Goal: Task Accomplishment & Management: Use online tool/utility

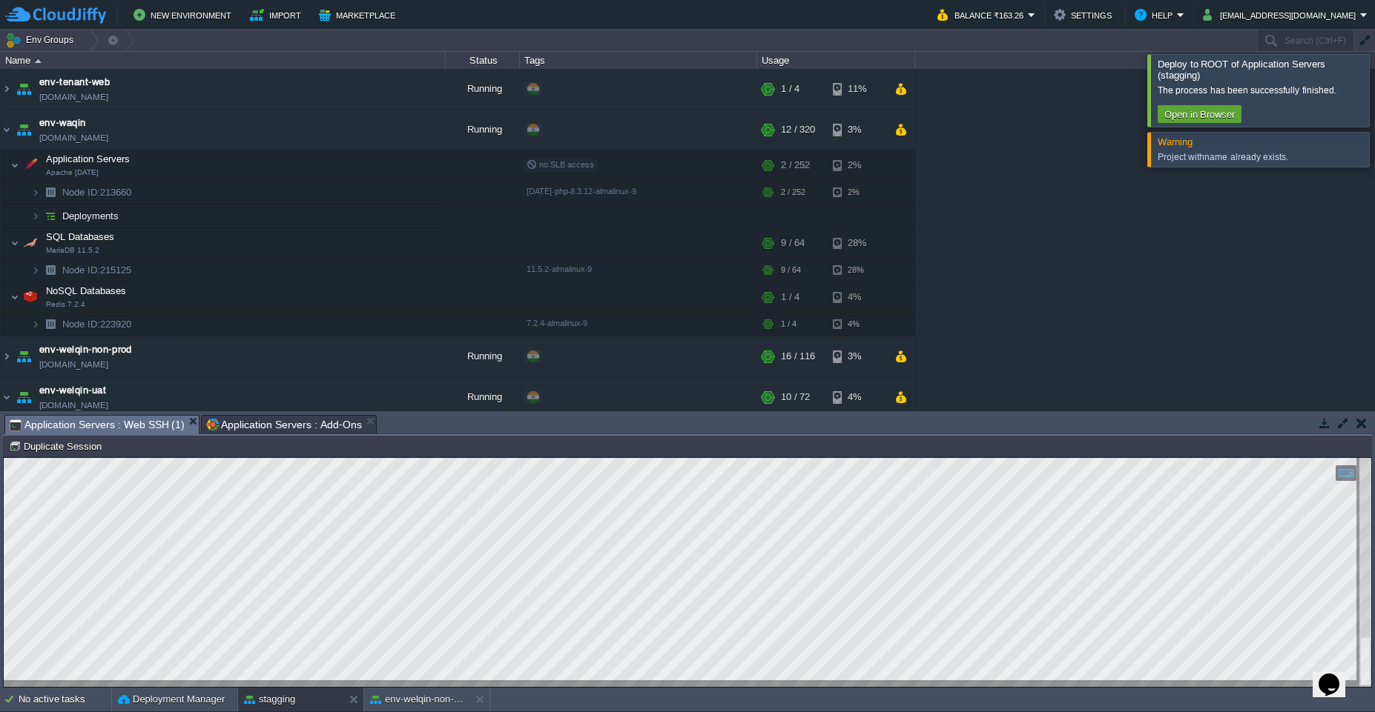
scroll to position [543, 0]
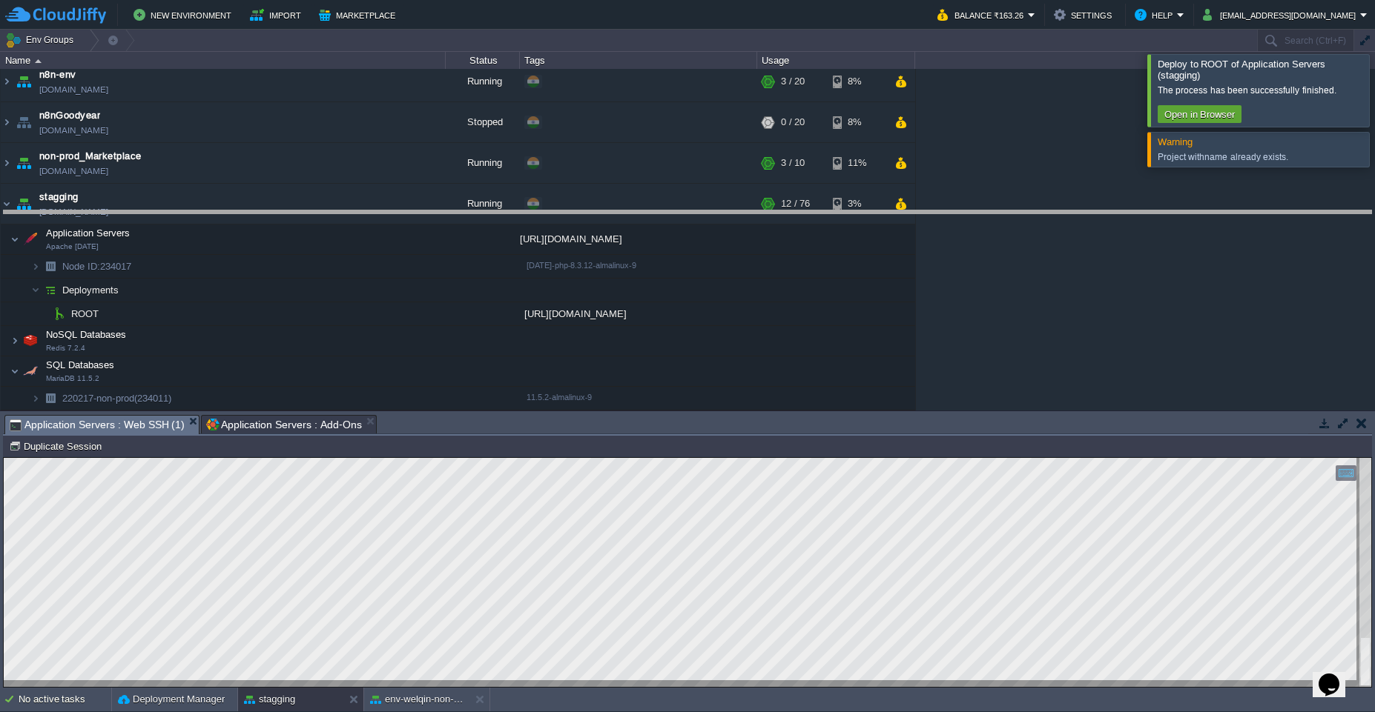
drag, startPoint x: 931, startPoint y: 430, endPoint x: 896, endPoint y: 5, distance: 426.2
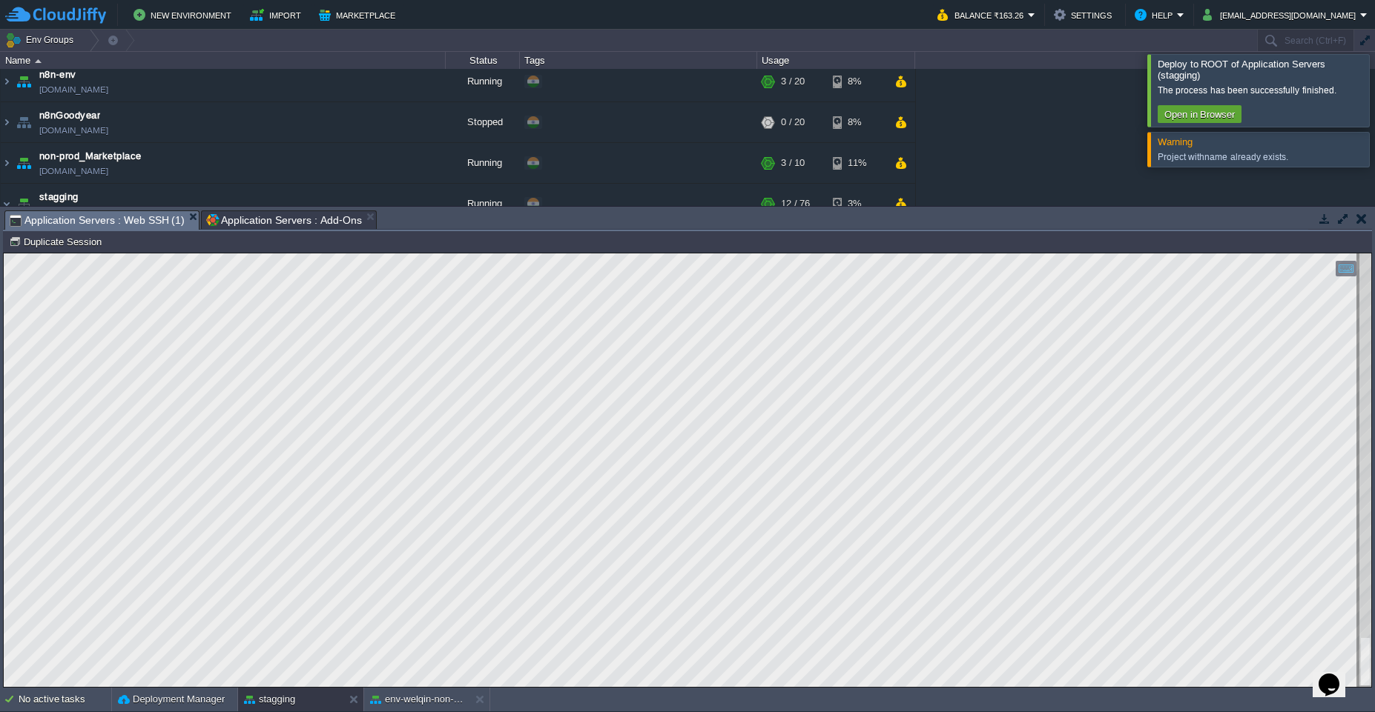
click at [138, 225] on span "Application Servers : Web SSH (1)" at bounding box center [97, 220] width 175 height 19
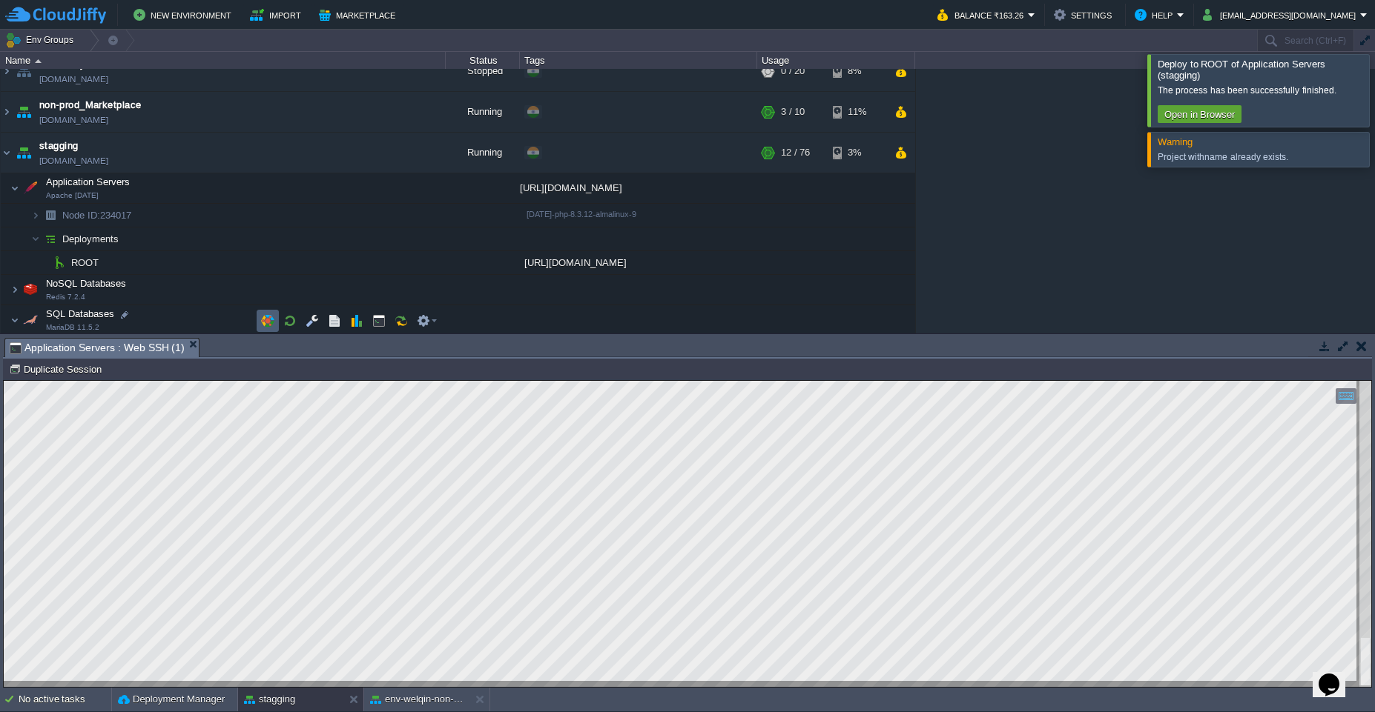
scroll to position [620, 0]
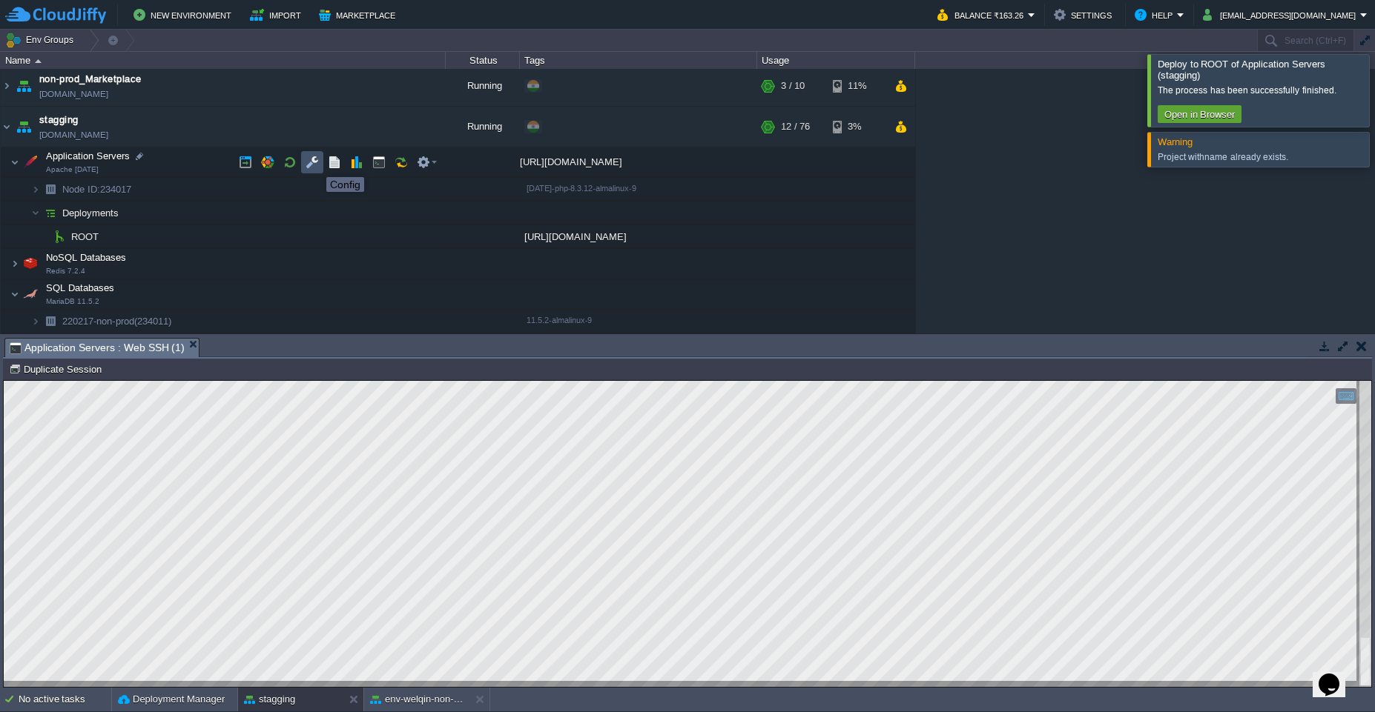
click at [315, 164] on button "button" at bounding box center [311, 162] width 13 height 13
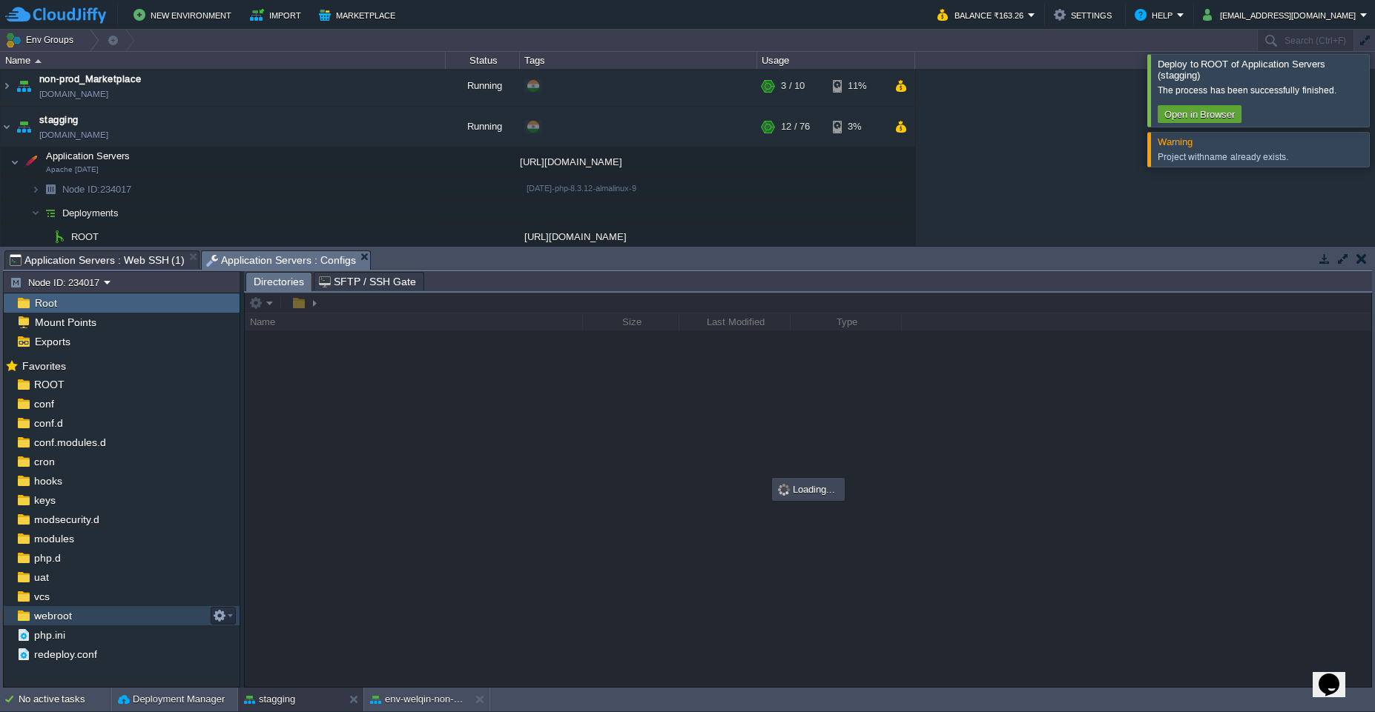
click at [93, 616] on div "webroot" at bounding box center [122, 615] width 236 height 19
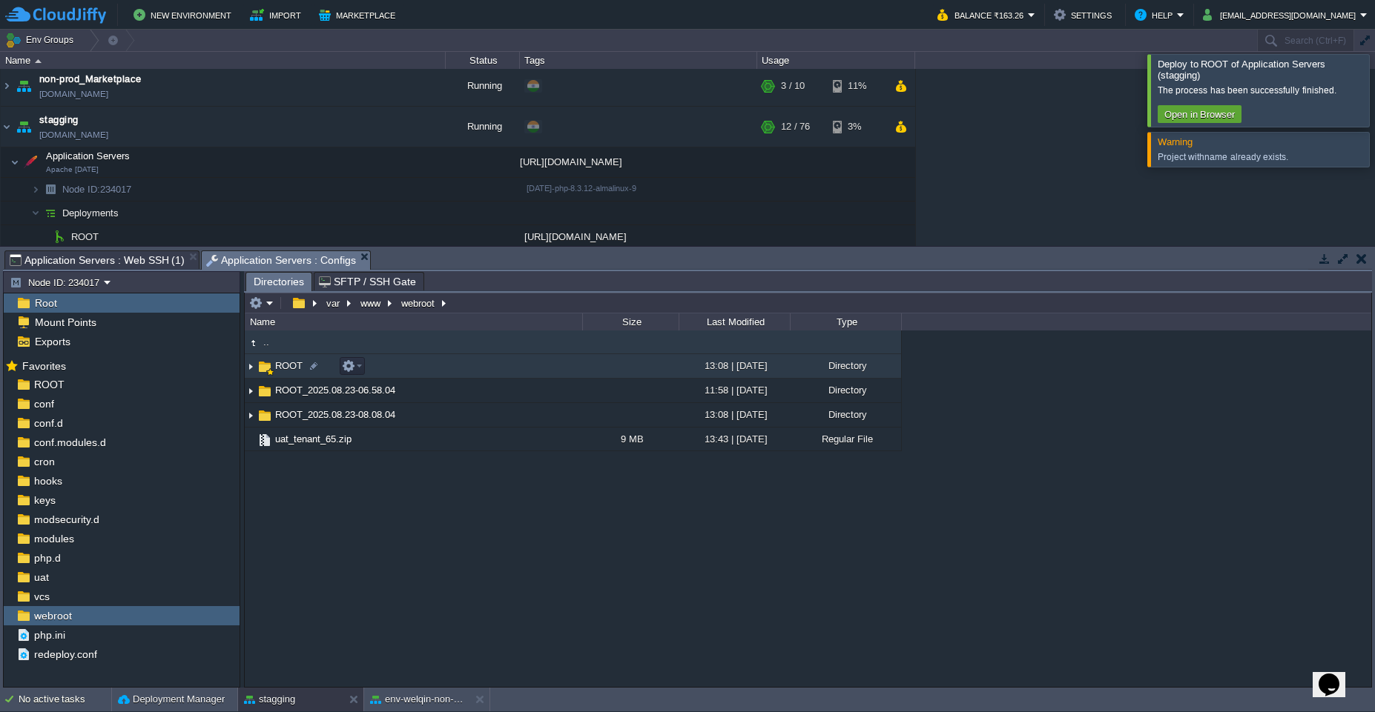
click at [252, 368] on img at bounding box center [251, 366] width 12 height 23
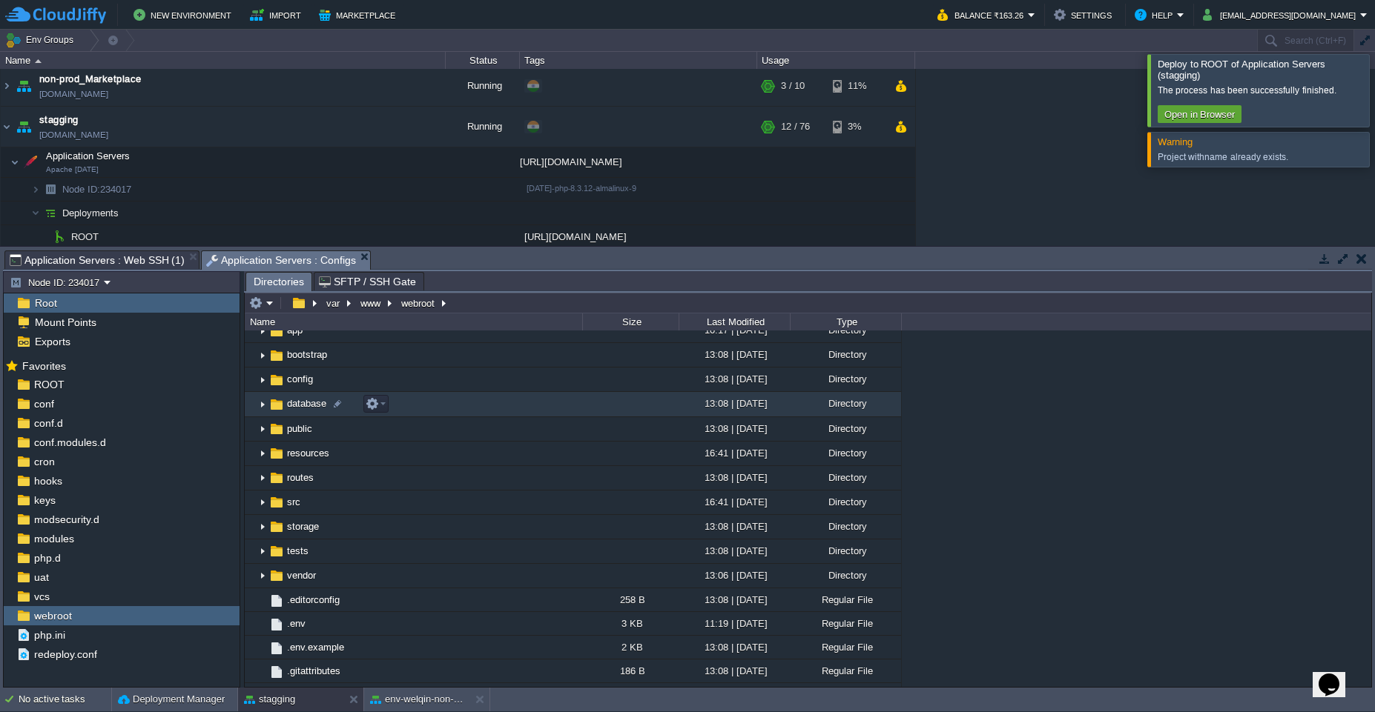
scroll to position [0, 0]
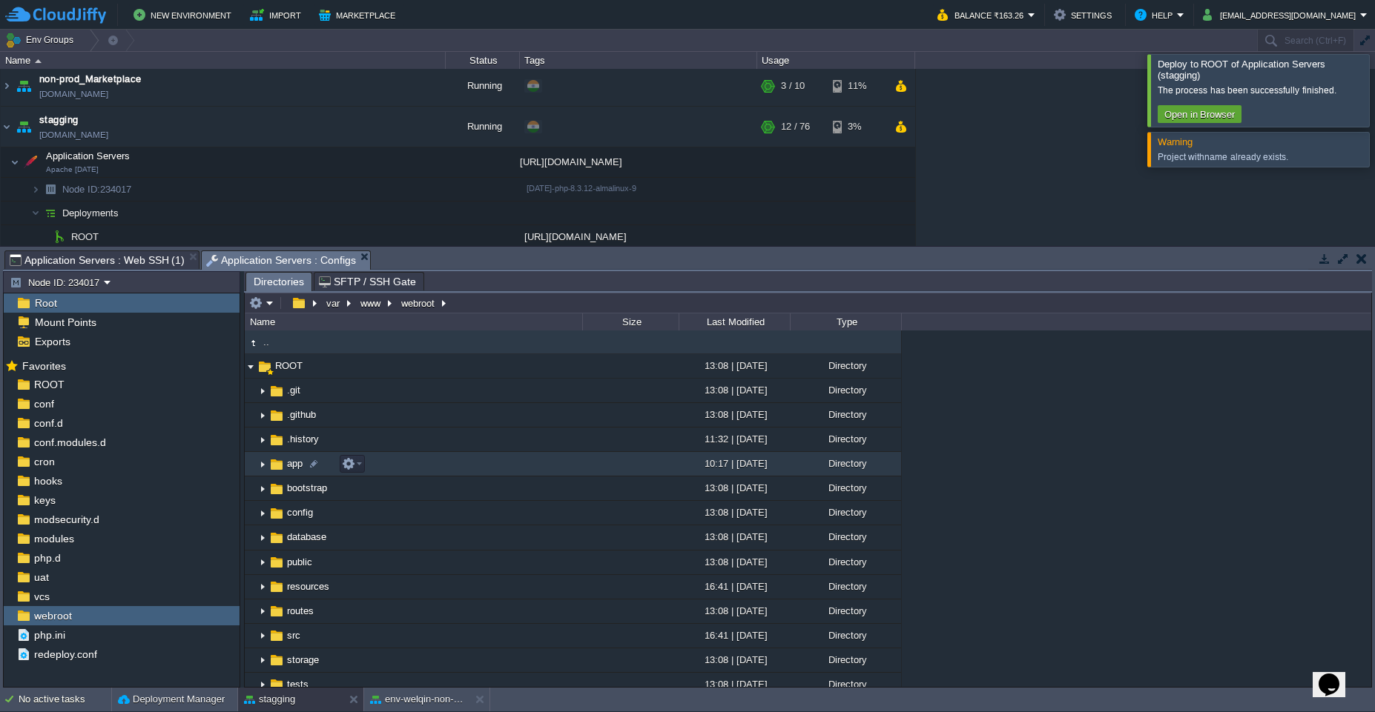
click at [262, 467] on img at bounding box center [263, 464] width 12 height 23
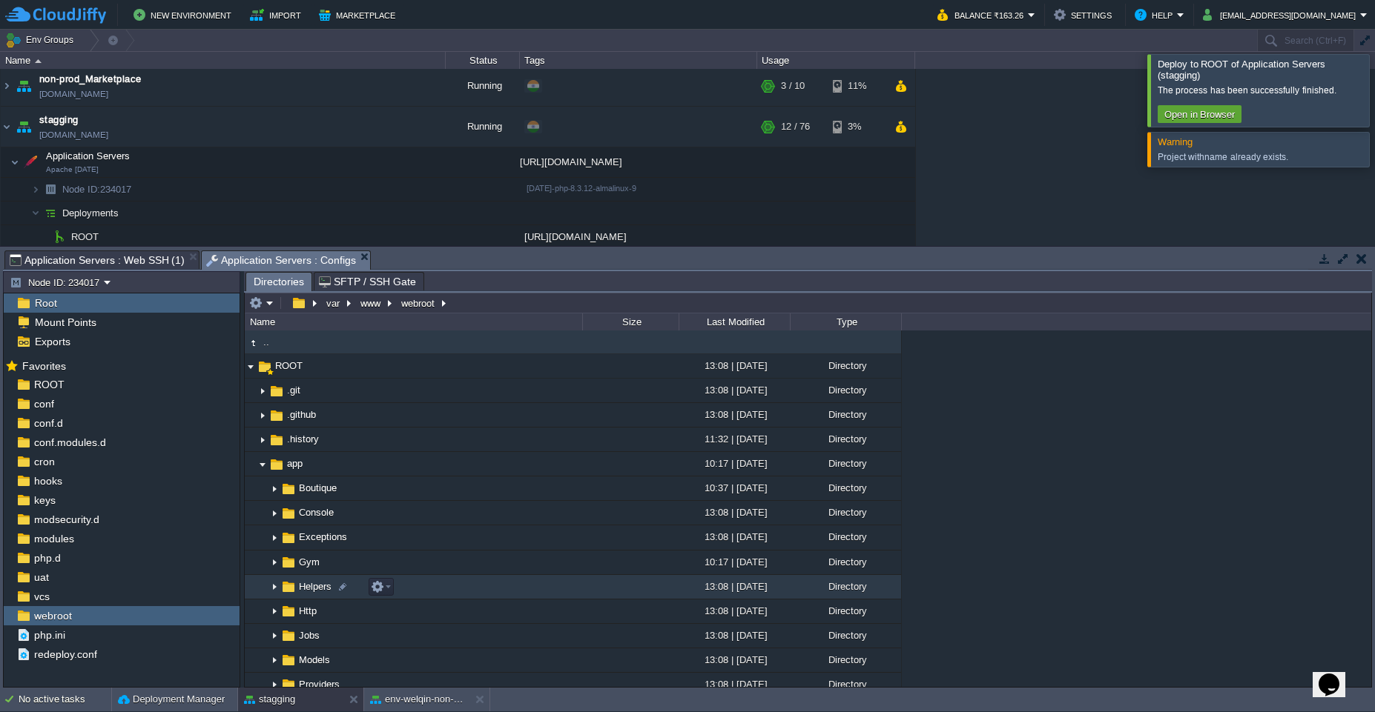
click at [277, 588] on img at bounding box center [274, 587] width 12 height 23
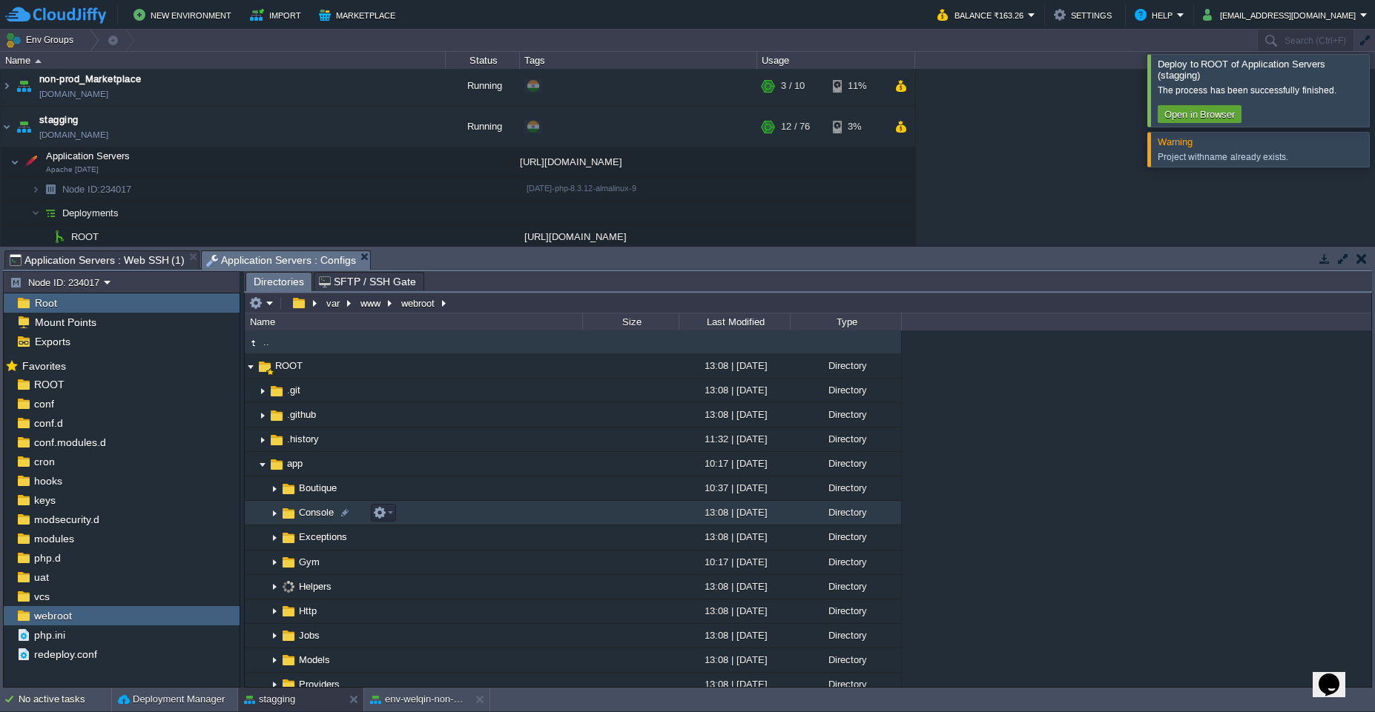
scroll to position [133, 0]
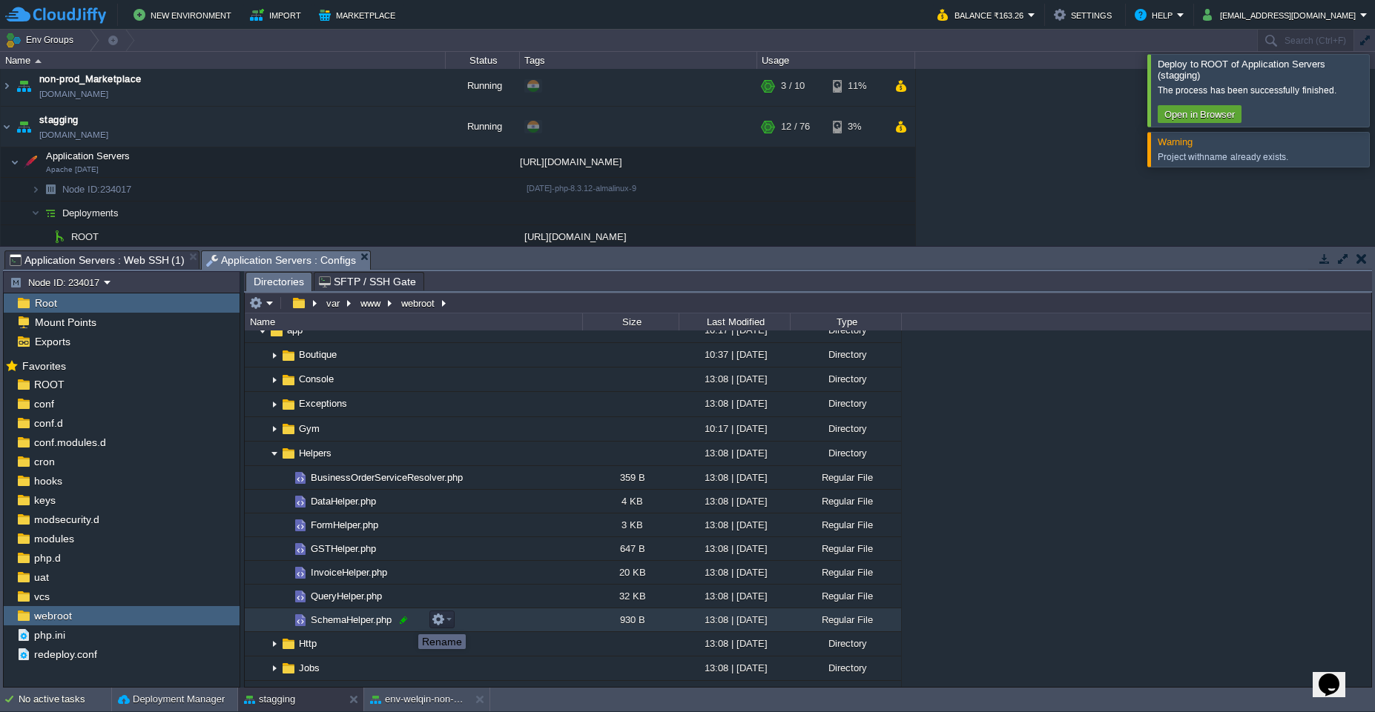
click at [401, 624] on div at bounding box center [403, 620] width 13 height 13
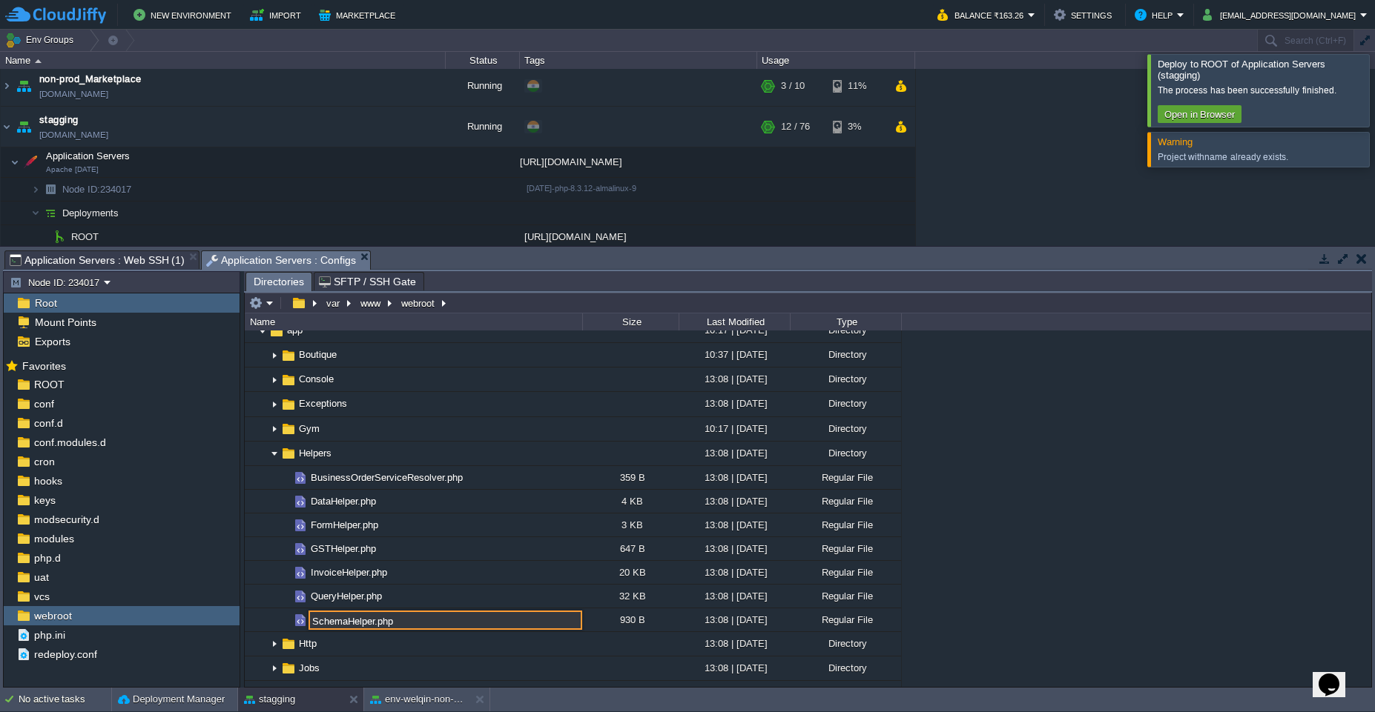
click at [352, 624] on input "SchemaHelper.php" at bounding box center [445, 620] width 274 height 19
click at [975, 562] on div ".. ROOT 13:08 | [DATE] Directory .. .git 13:08 | [DATE] Directory .github 13:08…" at bounding box center [808, 509] width 1126 height 357
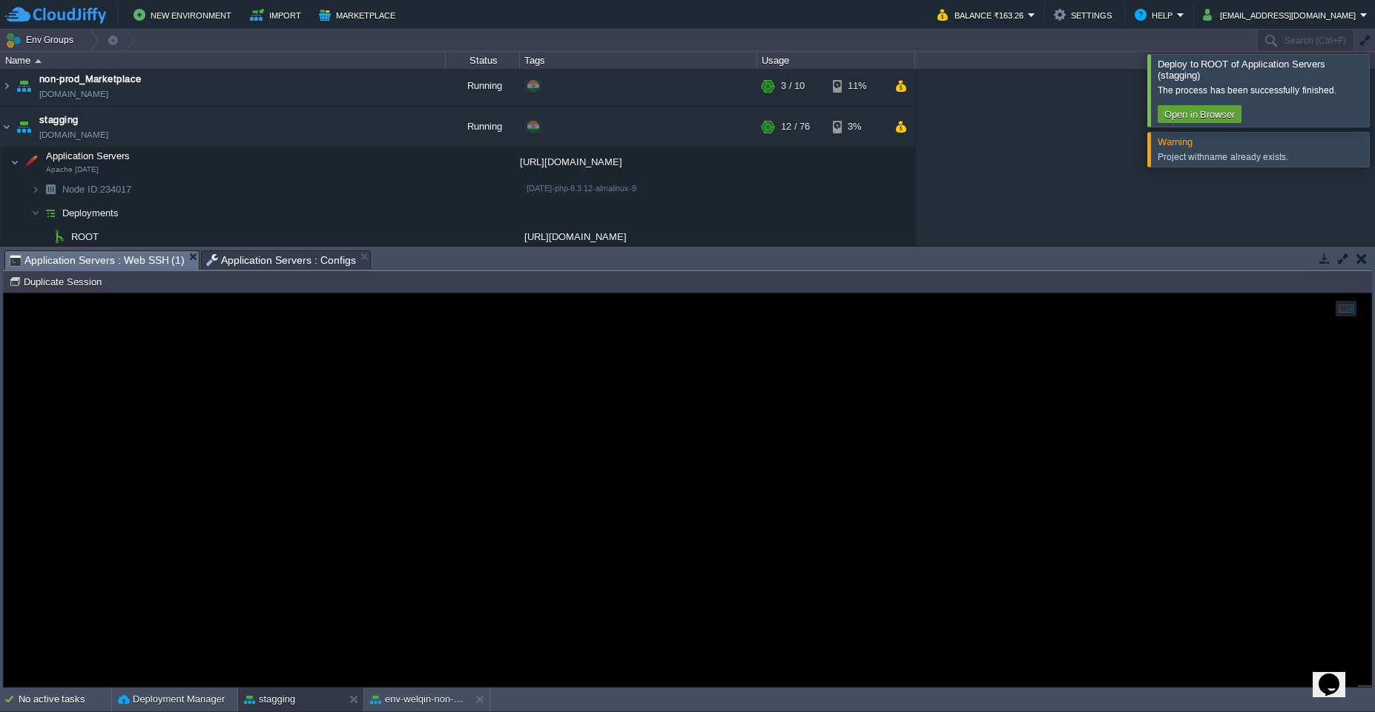
click at [159, 265] on span "Application Servers : Web SSH (1)" at bounding box center [97, 260] width 175 height 19
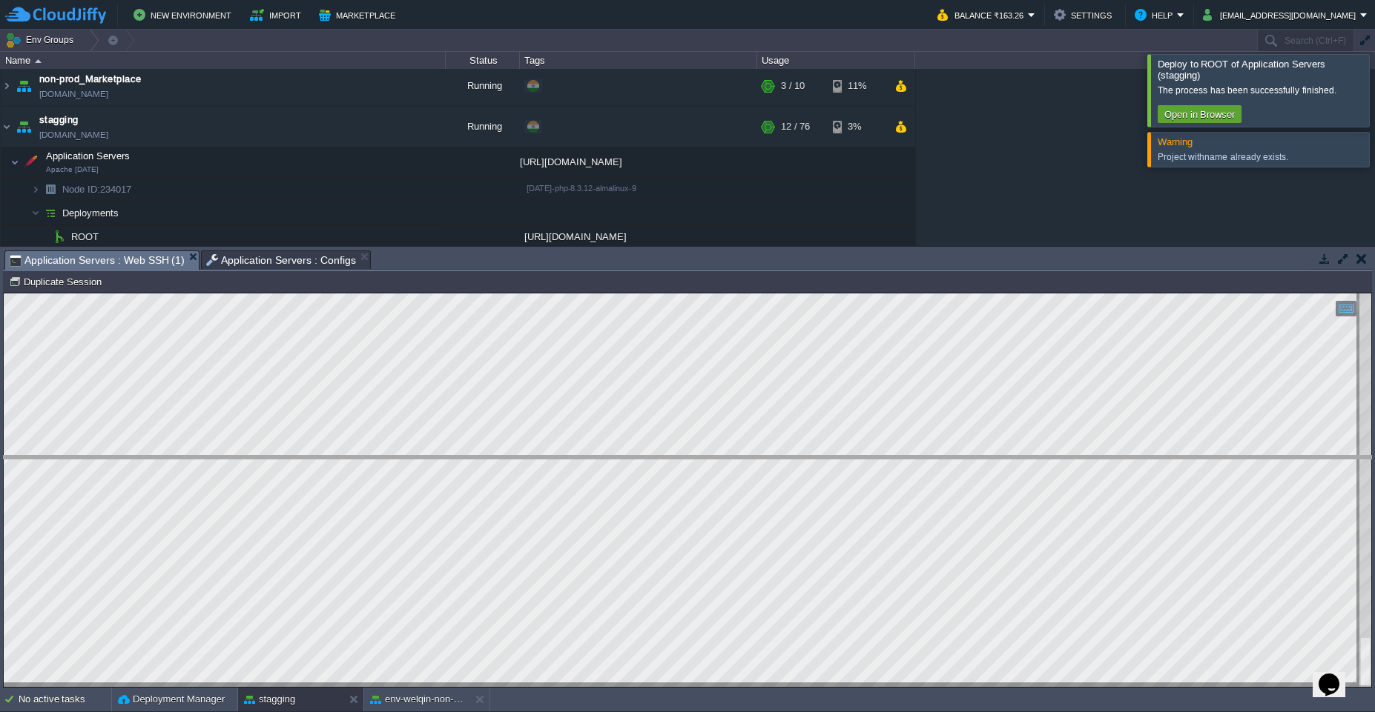
drag, startPoint x: 716, startPoint y: 269, endPoint x: 709, endPoint y: 476, distance: 207.0
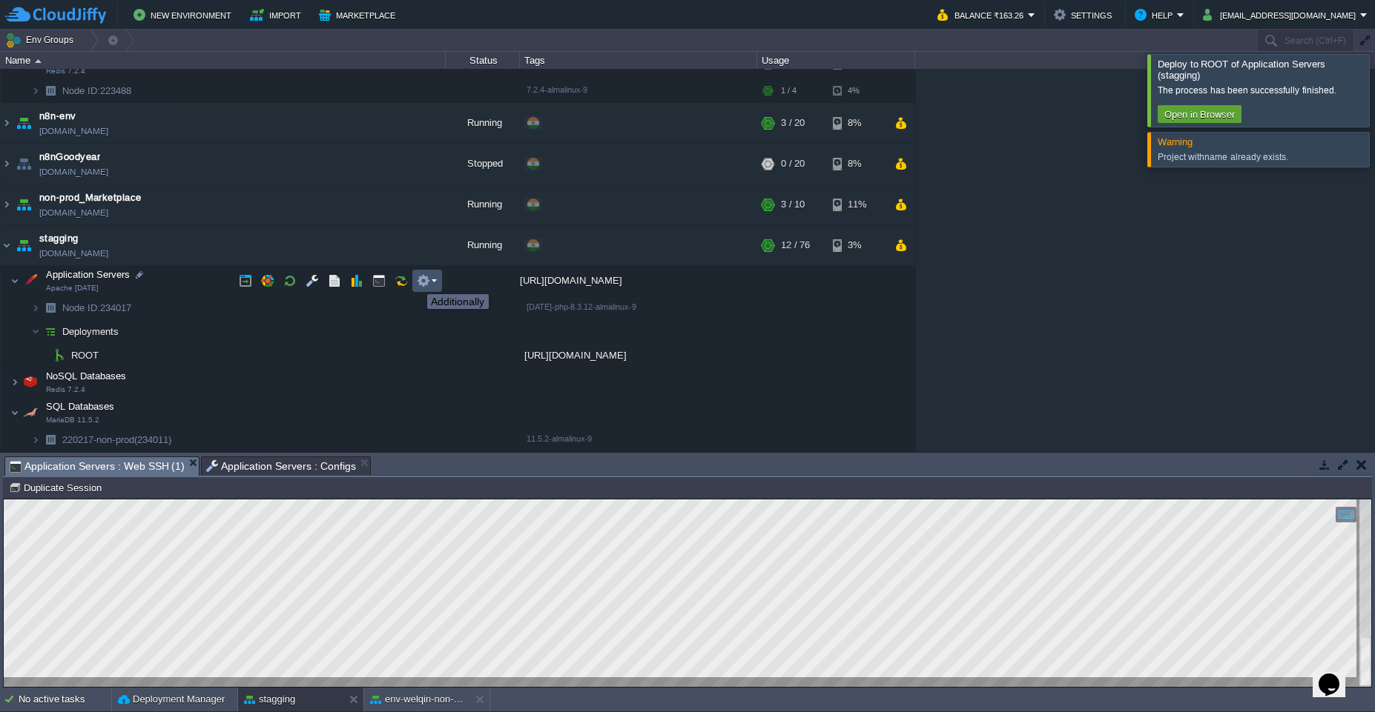
click at [423, 281] on button "button" at bounding box center [423, 280] width 13 height 13
click at [33, 335] on img at bounding box center [35, 331] width 9 height 23
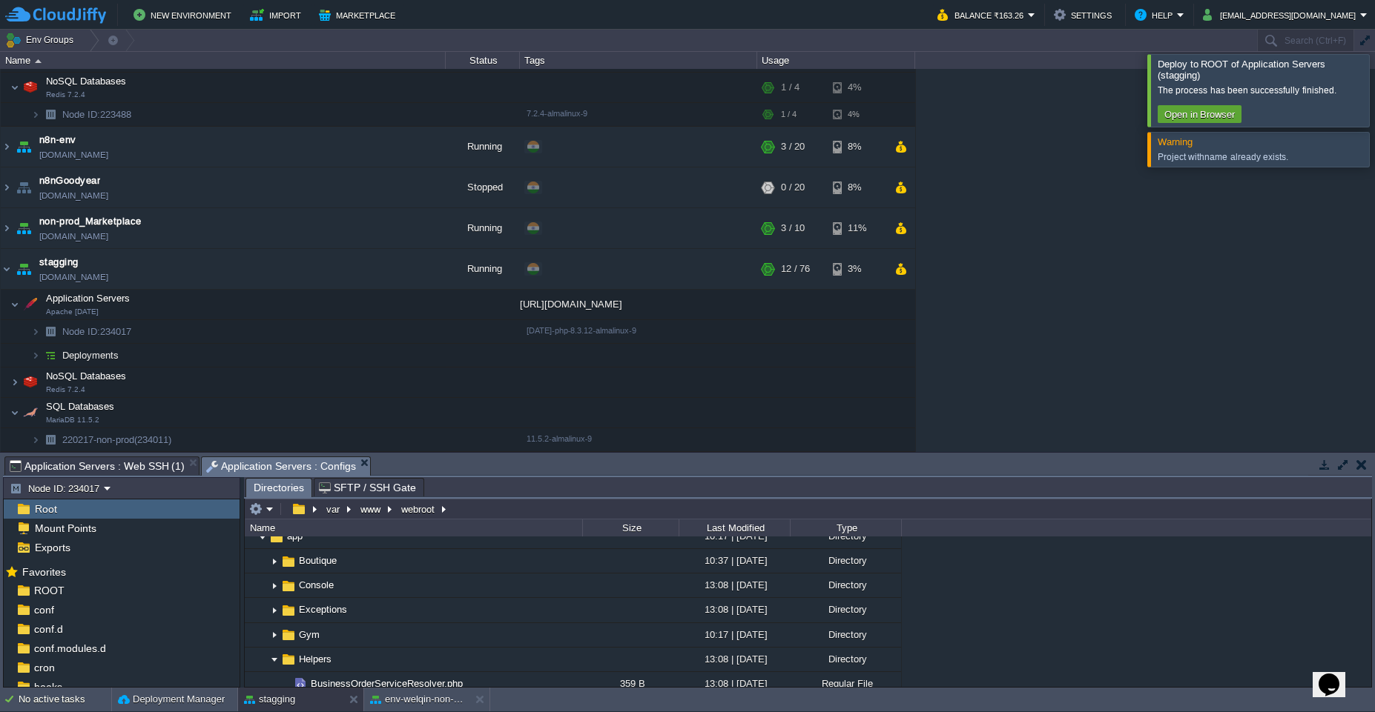
click at [272, 471] on span "Application Servers : Configs" at bounding box center [281, 466] width 150 height 19
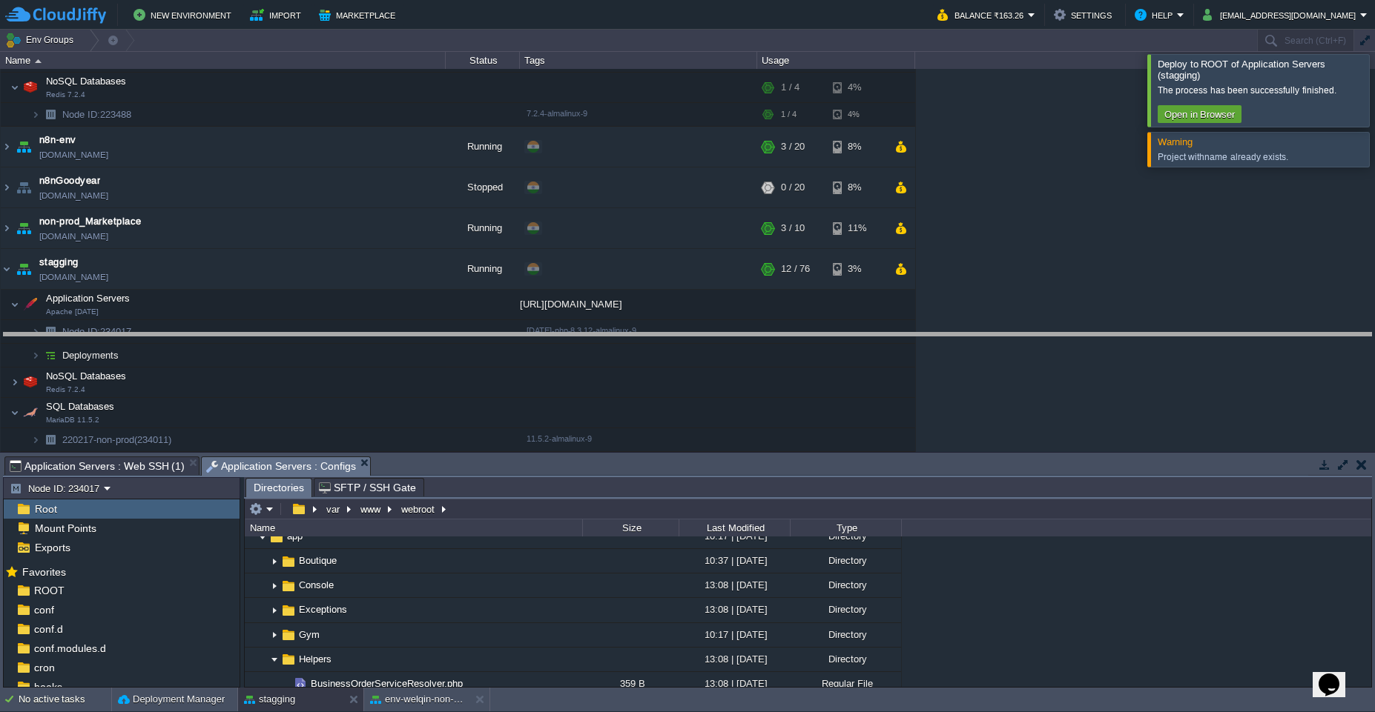
drag, startPoint x: 692, startPoint y: 474, endPoint x: 696, endPoint y: 345, distance: 129.8
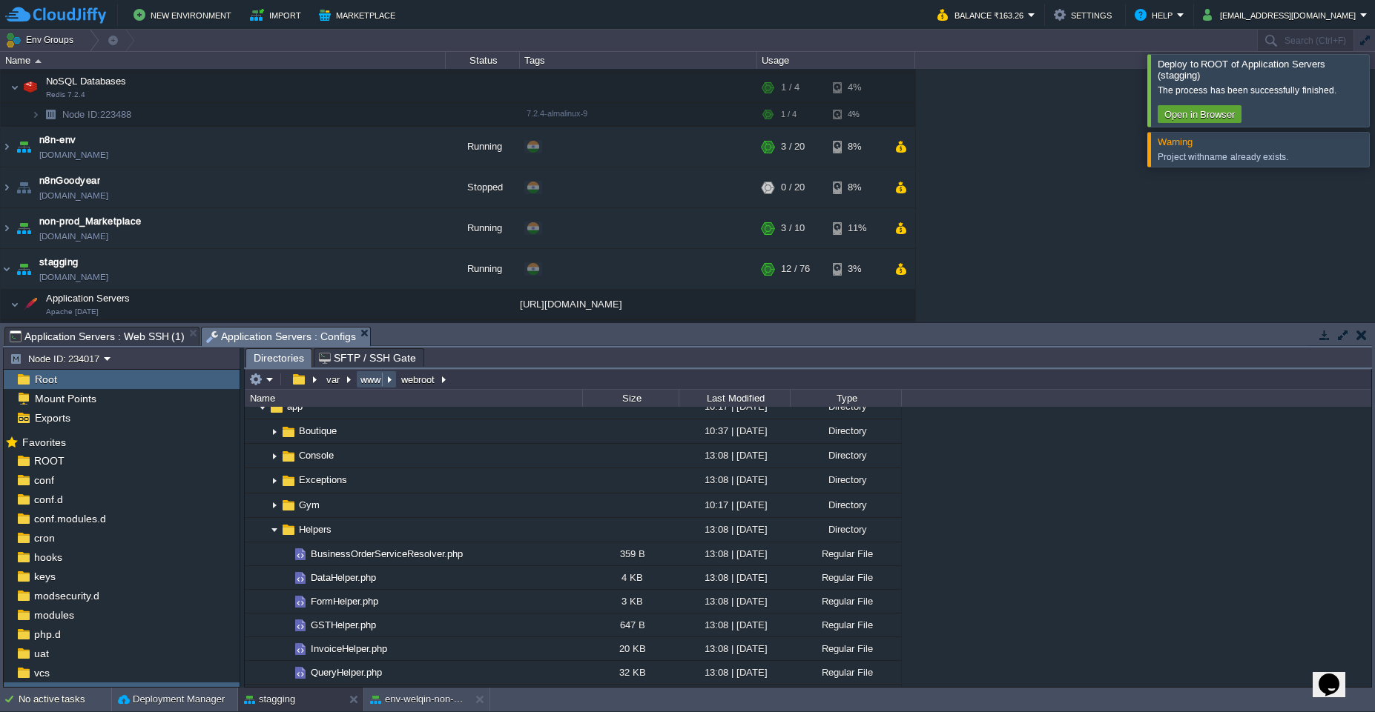
click at [370, 382] on button "www" at bounding box center [371, 379] width 26 height 13
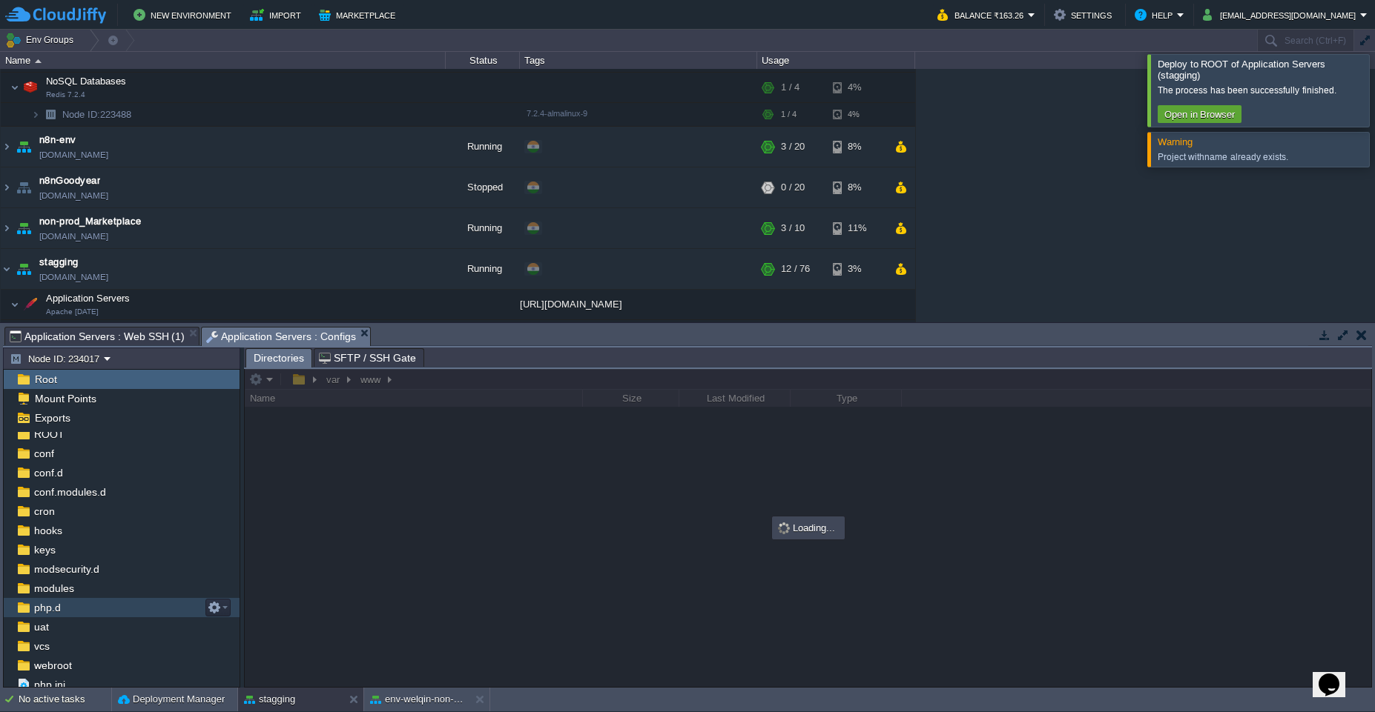
scroll to position [50, 0]
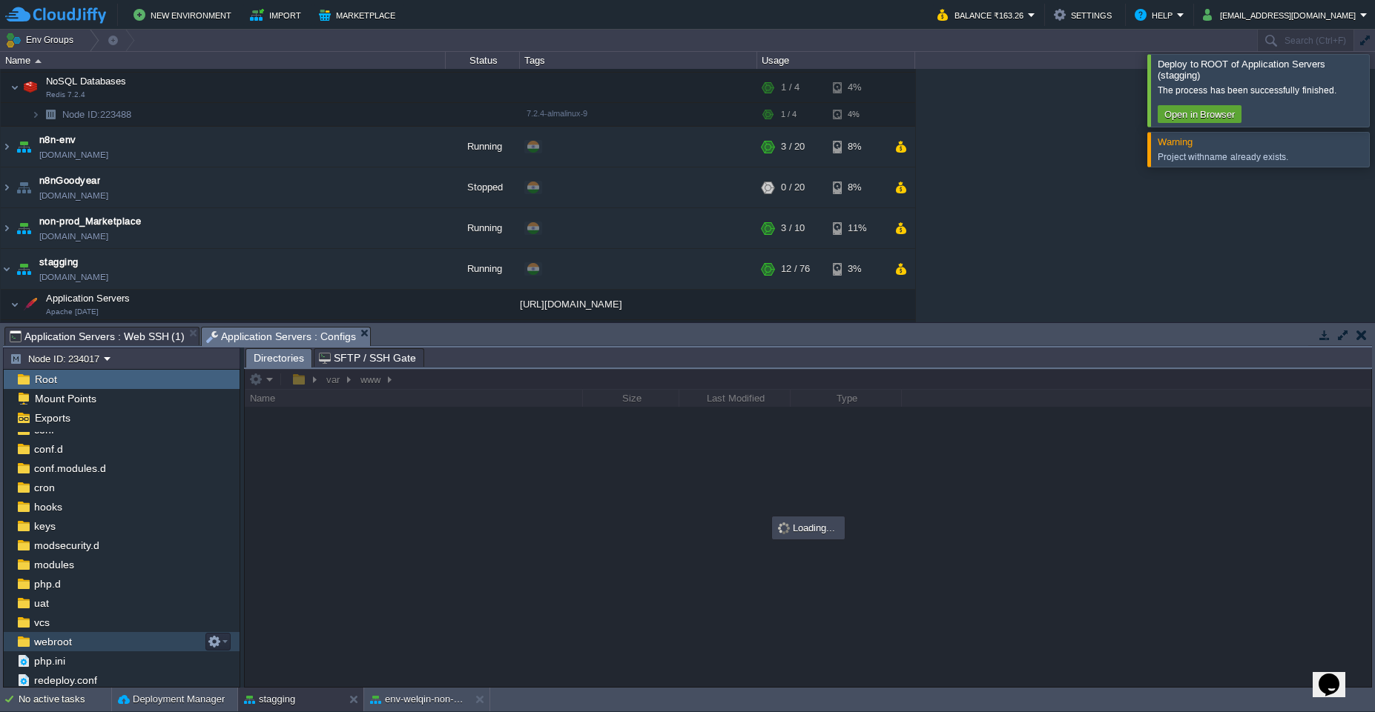
click at [94, 642] on div "webroot" at bounding box center [122, 641] width 236 height 19
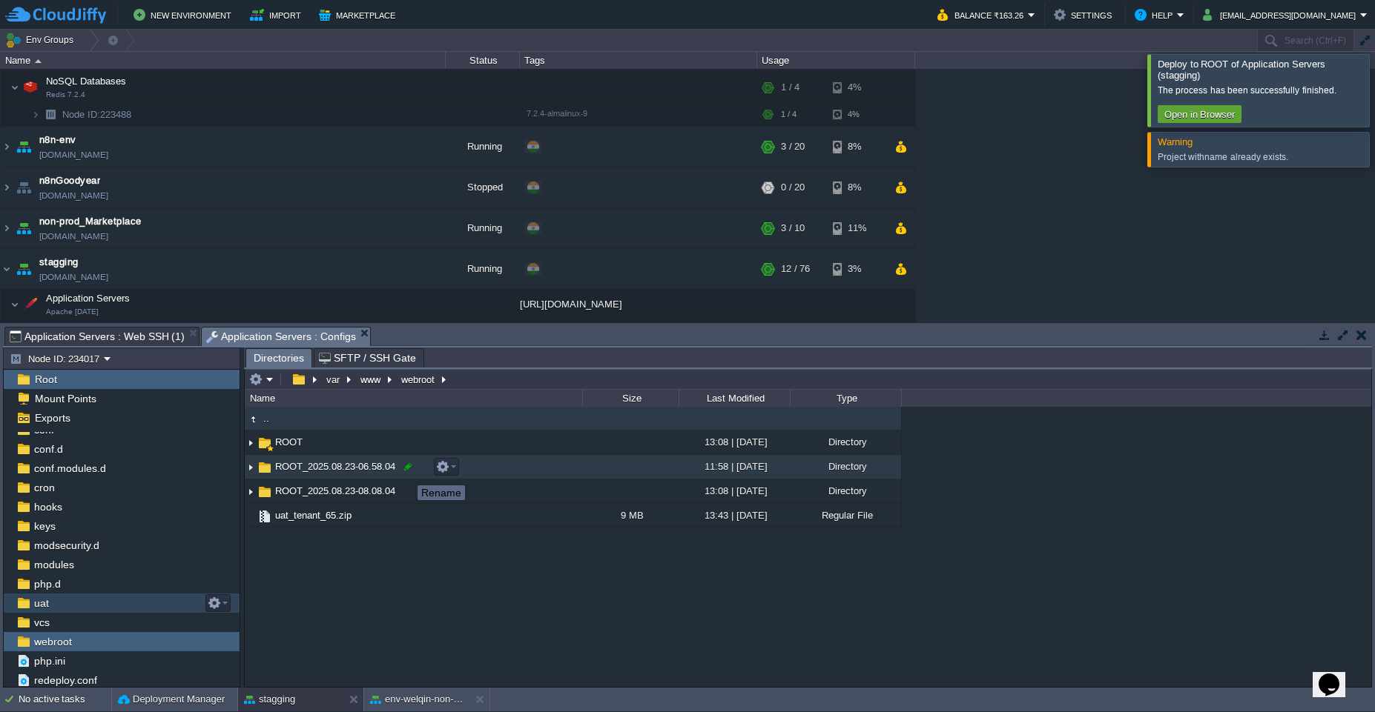
click at [406, 469] on div at bounding box center [407, 466] width 13 height 13
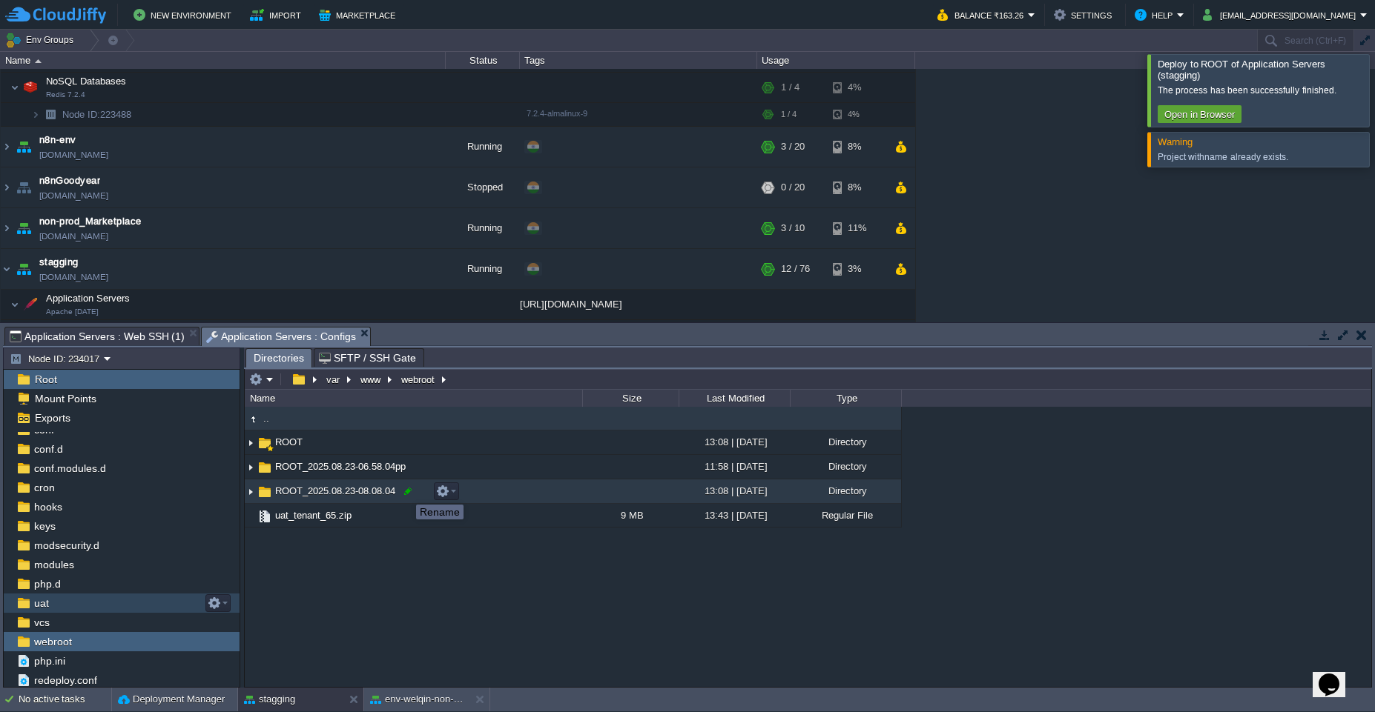
click at [411, 492] on div at bounding box center [407, 491] width 13 height 13
click at [409, 497] on div at bounding box center [412, 491] width 13 height 13
click at [512, 602] on div ".. ROOT 13:08 | [DATE] Directory ROOT_2025.08.23-06.58.04pp 11:58 | [DATE] Dire…" at bounding box center [808, 547] width 1126 height 280
click at [414, 494] on div at bounding box center [412, 491] width 13 height 13
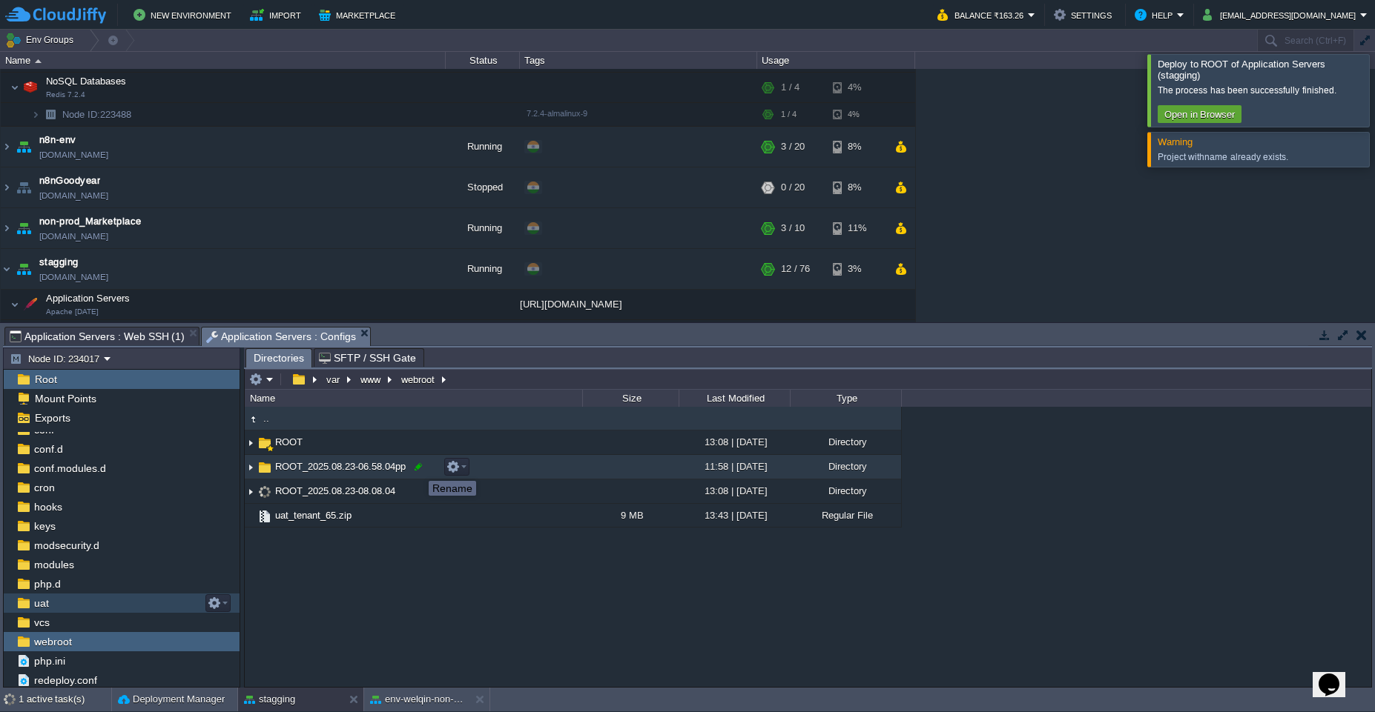
click at [417, 468] on div at bounding box center [417, 466] width 13 height 13
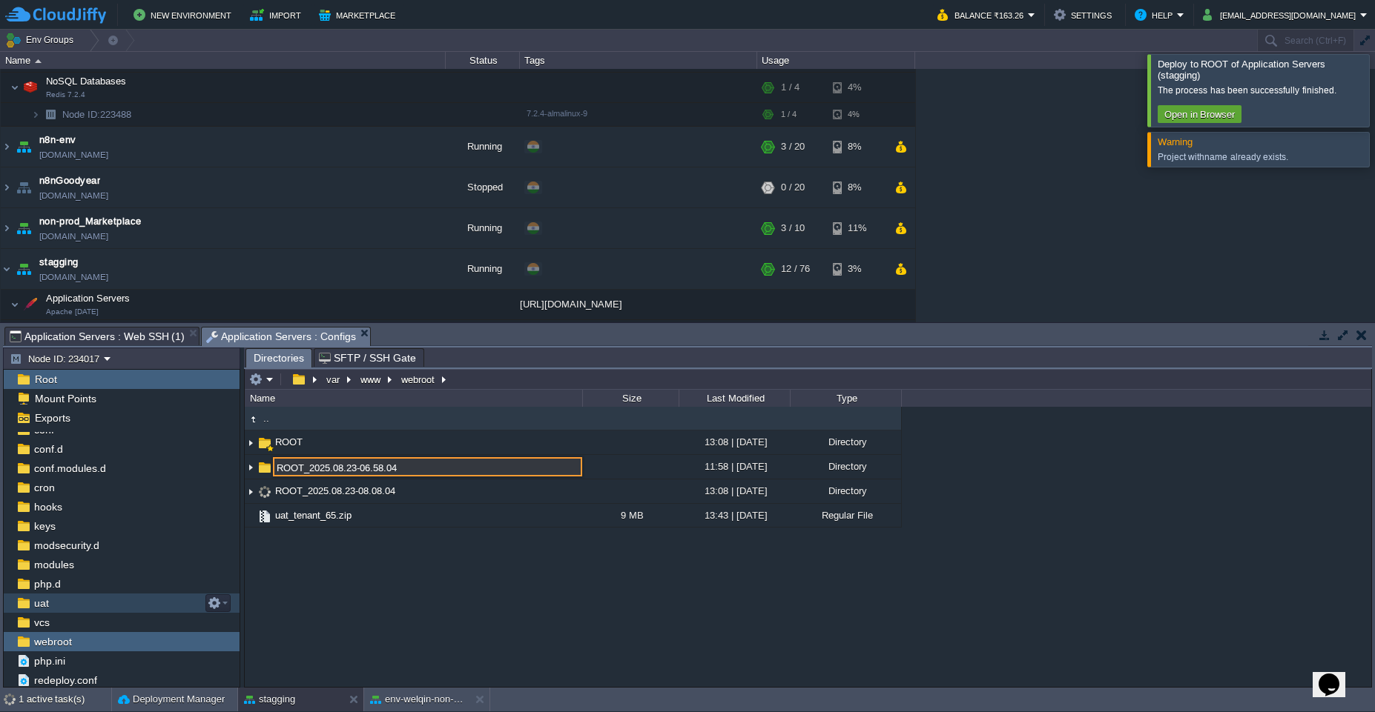
type input "ROOT_2025.08.23-06.58.04"
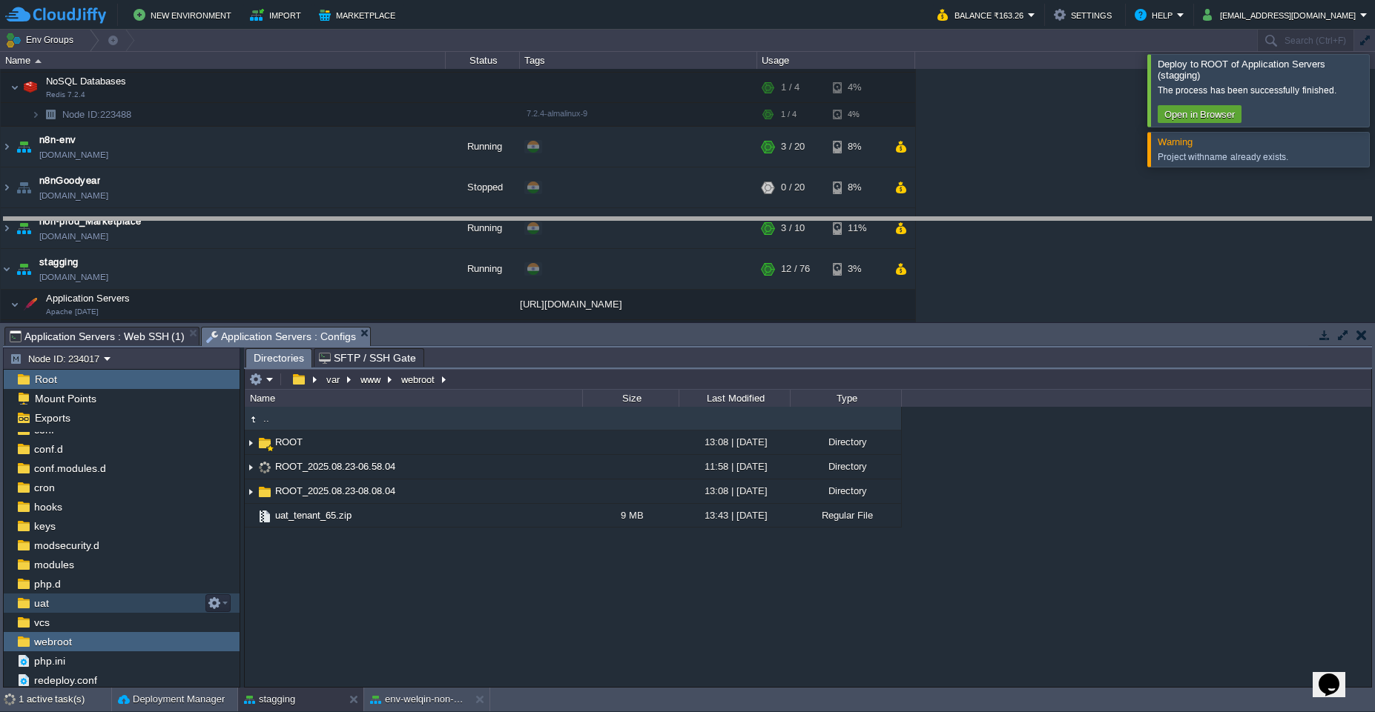
drag, startPoint x: 1058, startPoint y: 344, endPoint x: 1062, endPoint y: 234, distance: 109.8
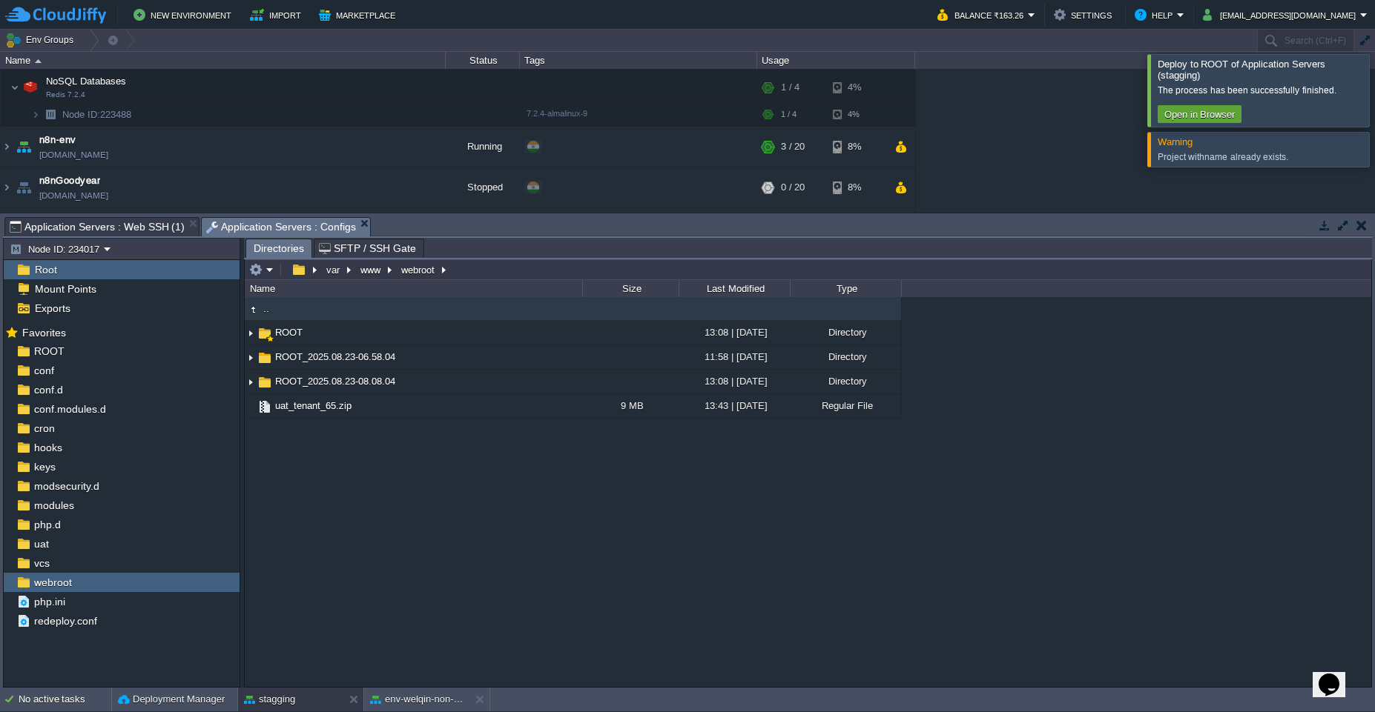
click at [133, 228] on span "Application Servers : Web SSH (1)" at bounding box center [97, 227] width 175 height 18
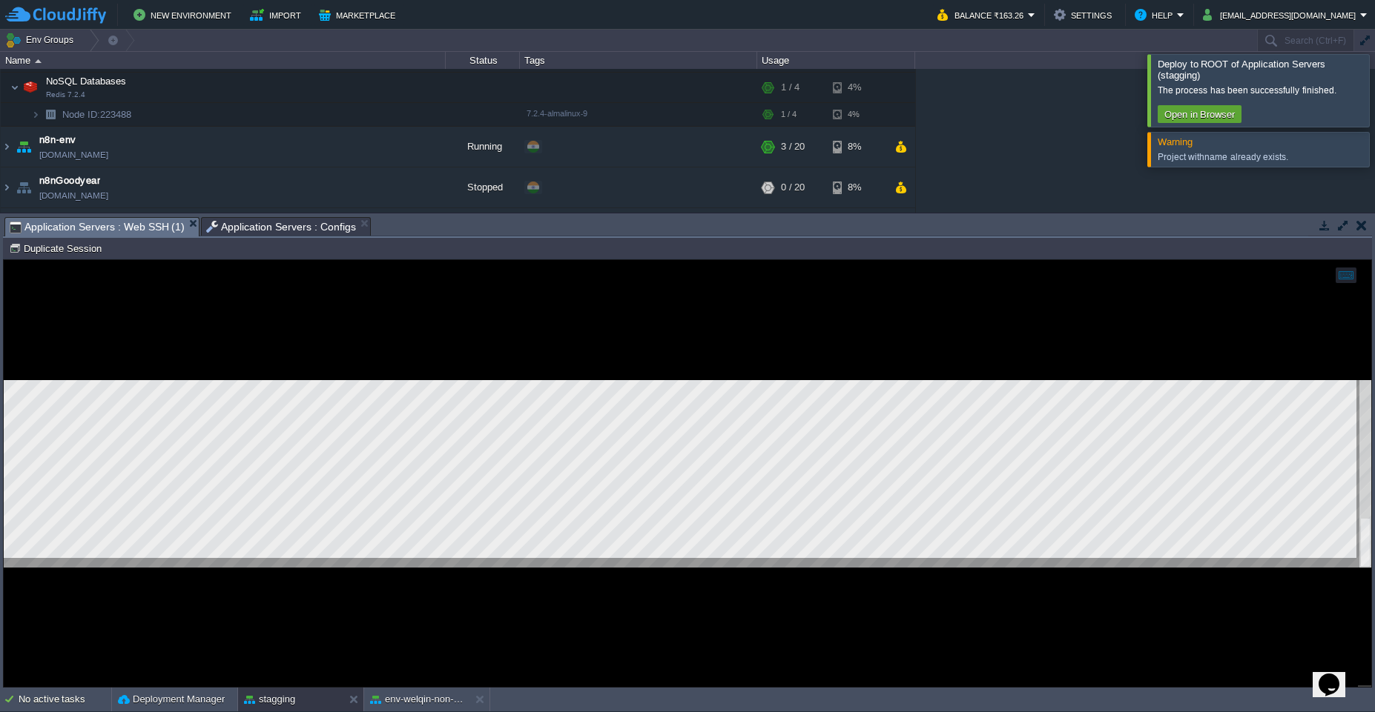
click at [450, 615] on div at bounding box center [687, 473] width 1367 height 427
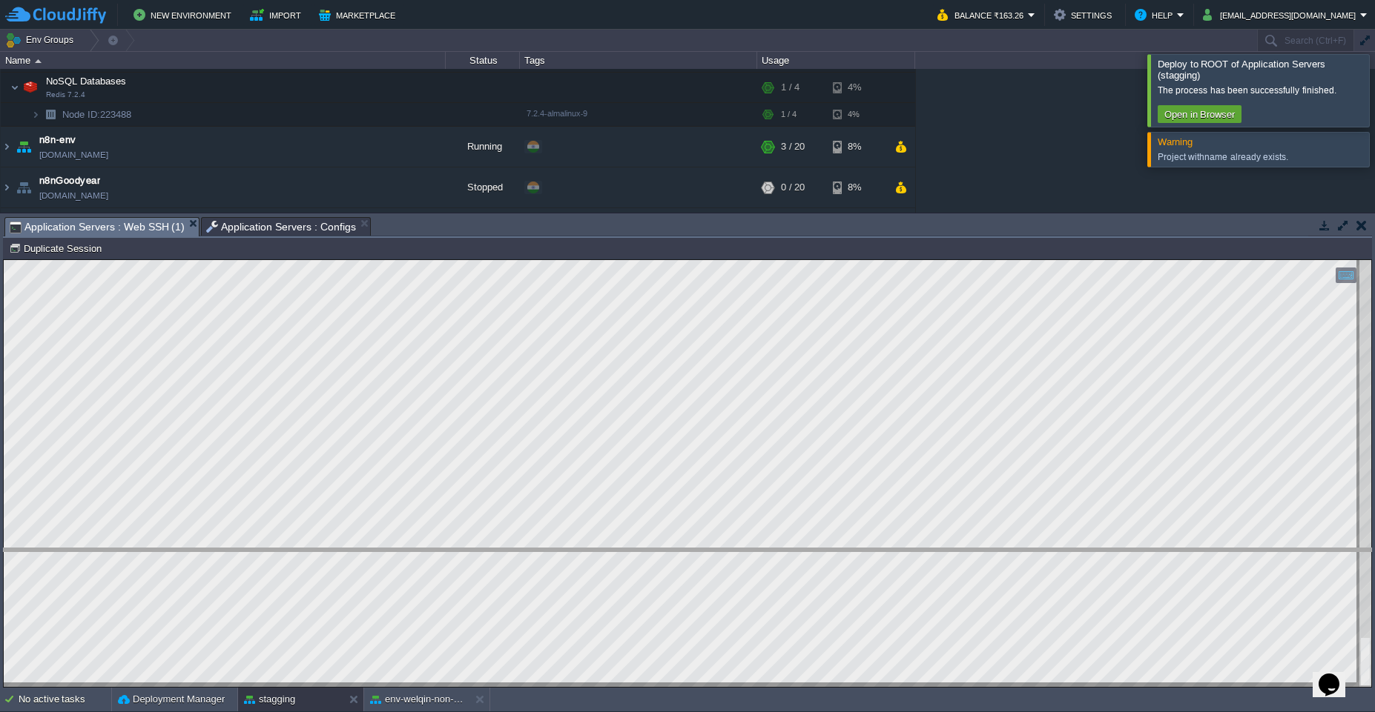
drag, startPoint x: 634, startPoint y: 228, endPoint x: 662, endPoint y: 559, distance: 332.6
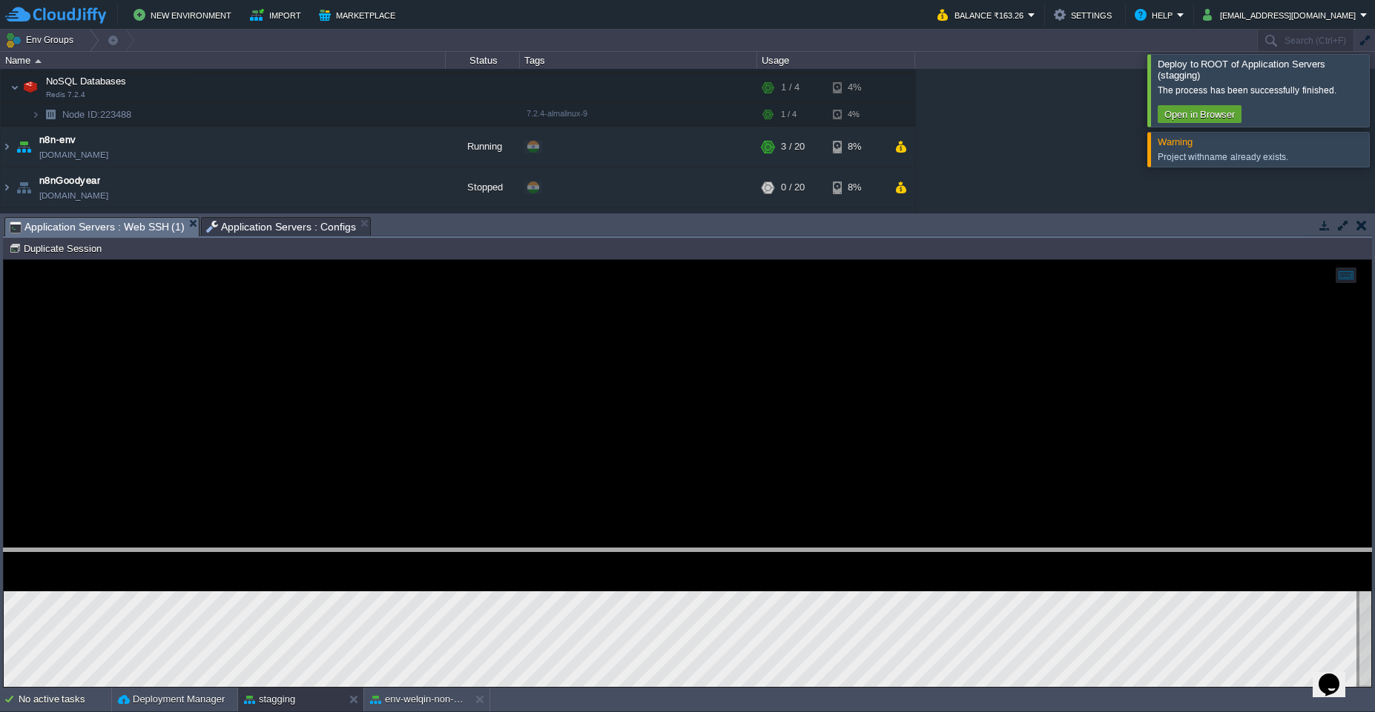
scroll to position [386, 0]
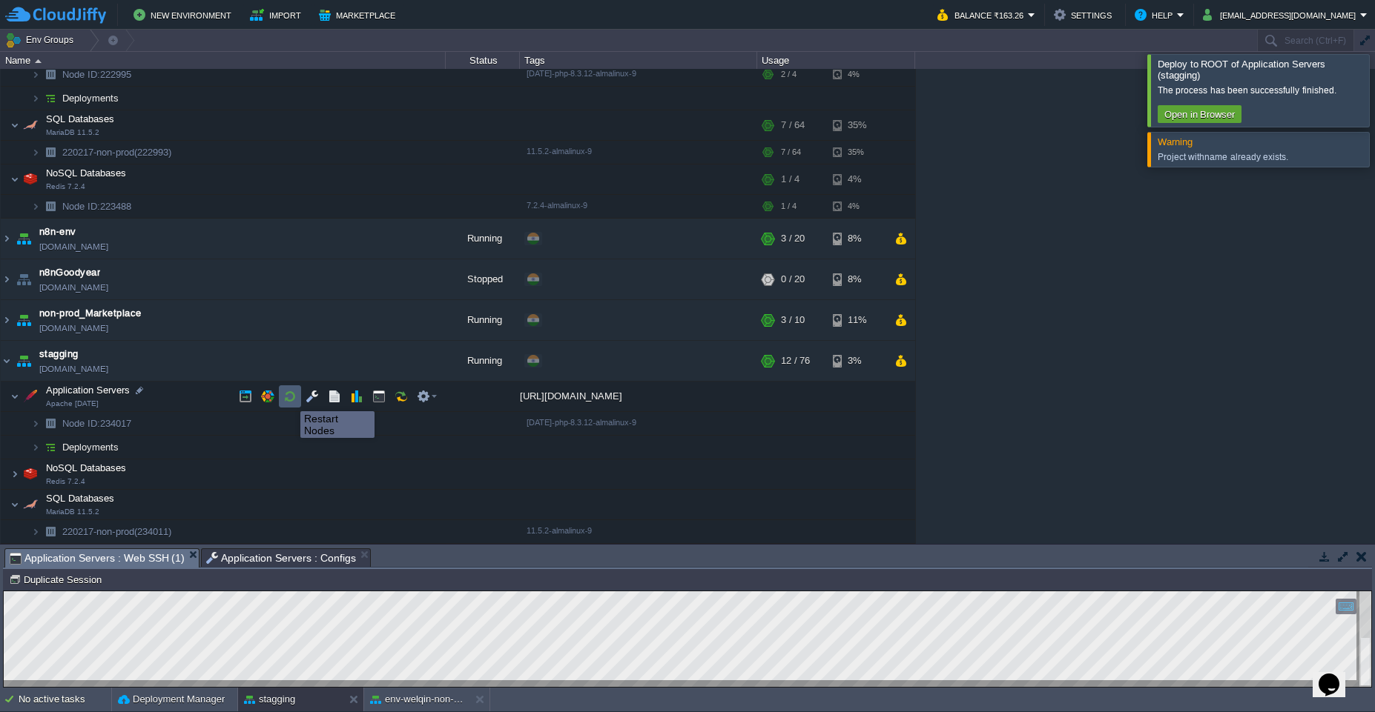
click at [289, 398] on button "button" at bounding box center [289, 396] width 13 height 13
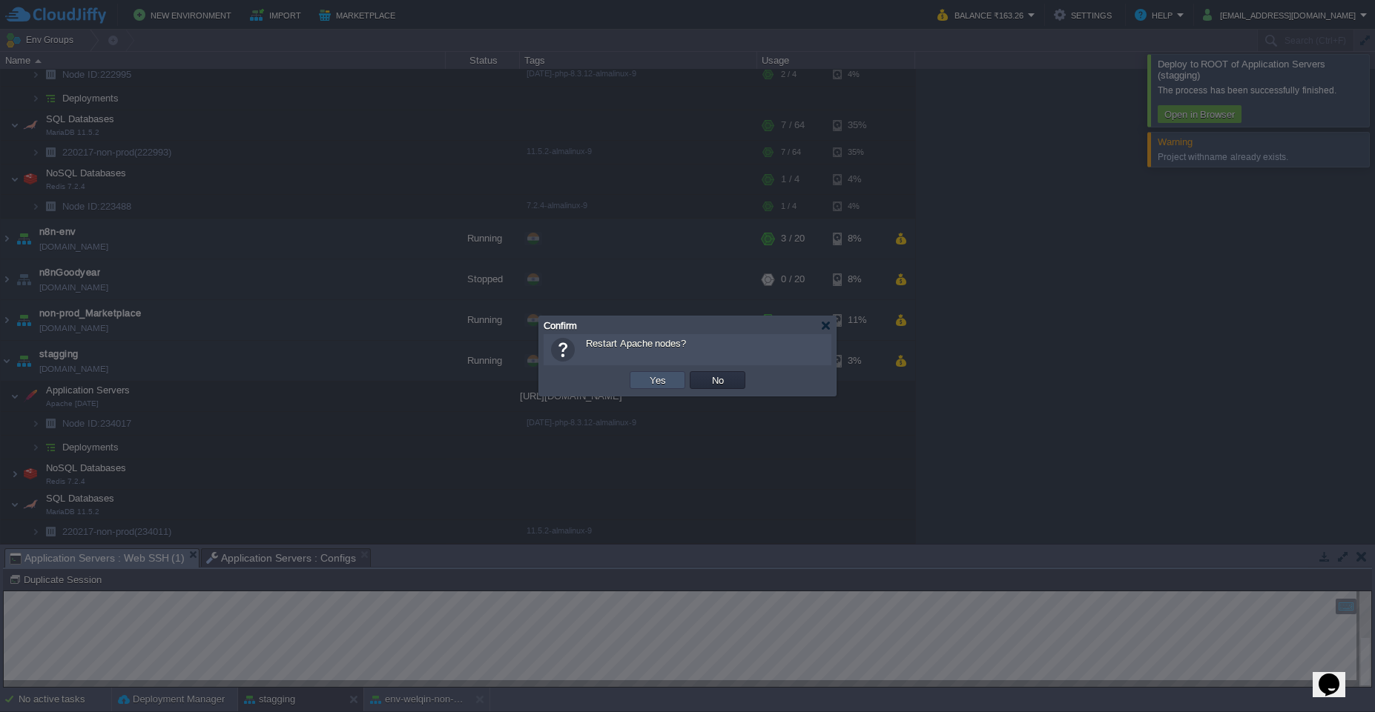
click at [658, 381] on button "Yes" at bounding box center [657, 380] width 25 height 13
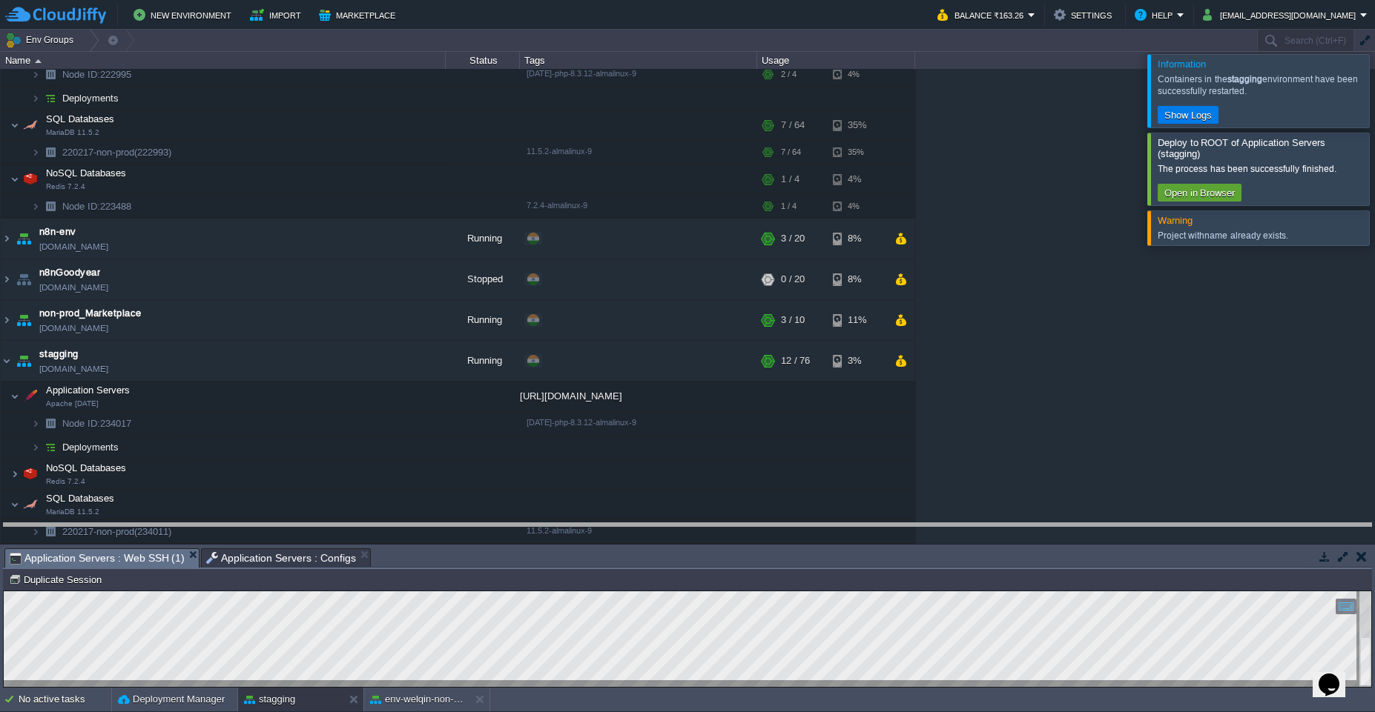
drag, startPoint x: 827, startPoint y: 565, endPoint x: 938, endPoint y: 276, distance: 309.8
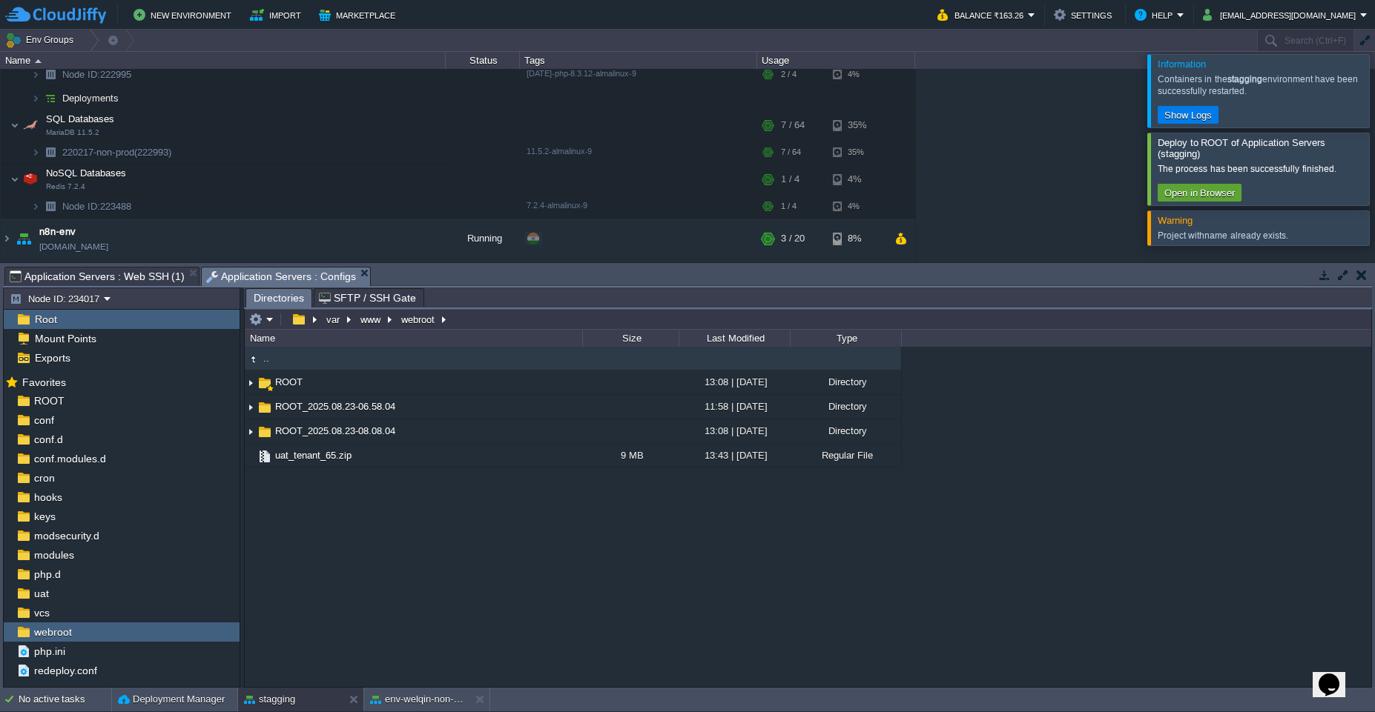
click at [254, 279] on span "Application Servers : Configs" at bounding box center [281, 277] width 150 height 19
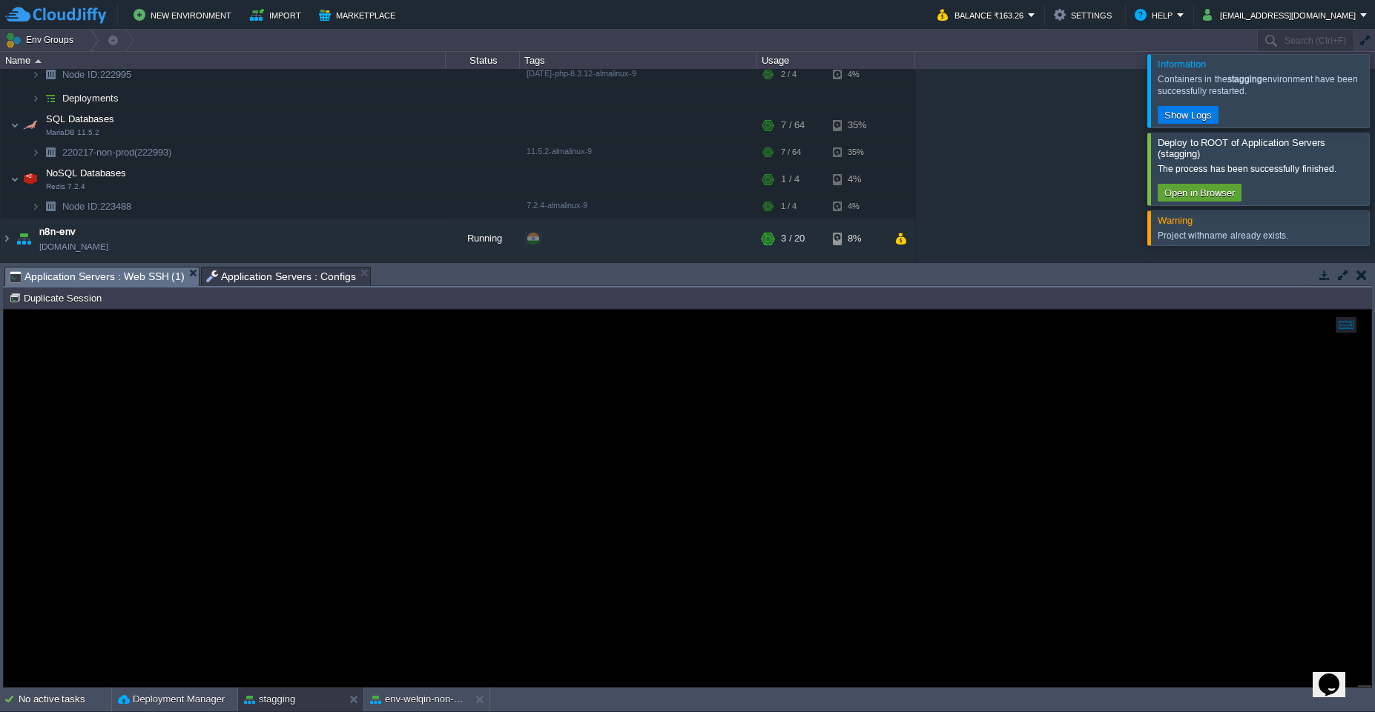
click at [132, 280] on span "Application Servers : Web SSH (1)" at bounding box center [97, 277] width 175 height 19
click at [259, 281] on span "Application Servers : Configs" at bounding box center [281, 277] width 150 height 18
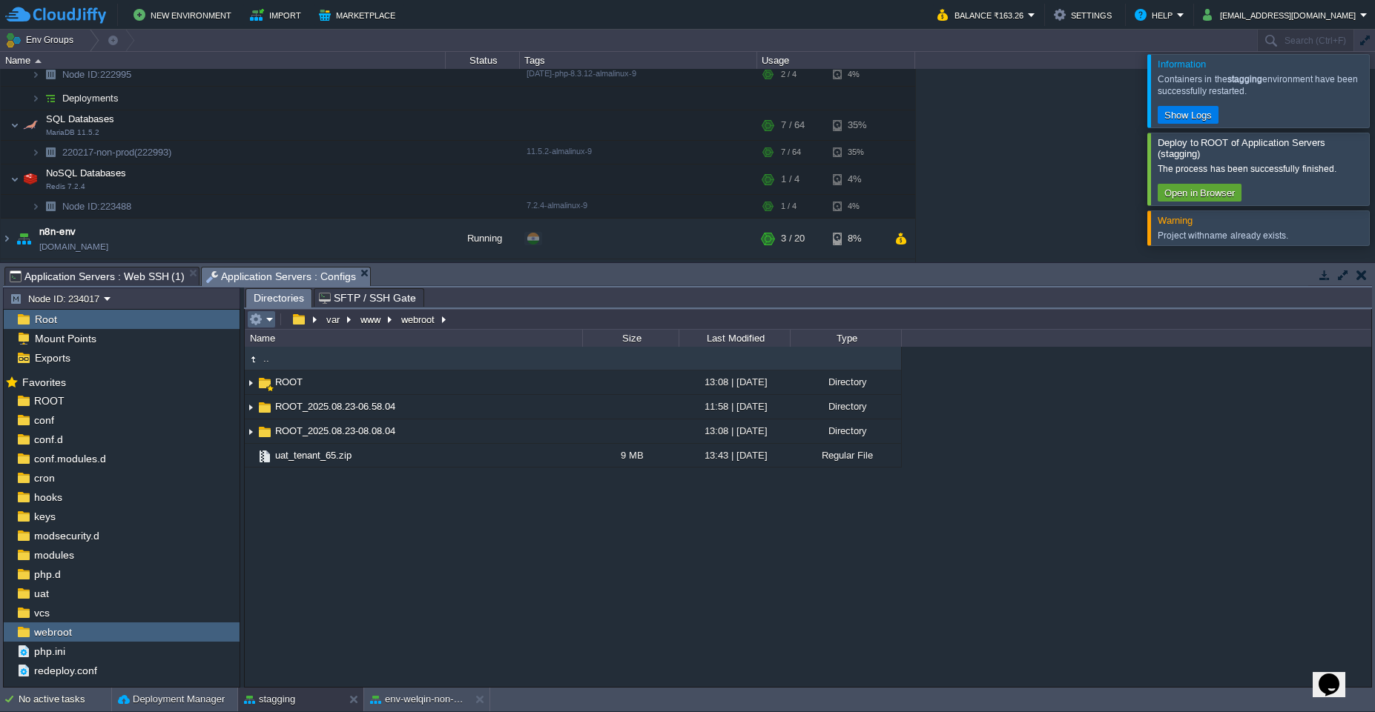
click at [271, 322] on em at bounding box center [261, 319] width 24 height 13
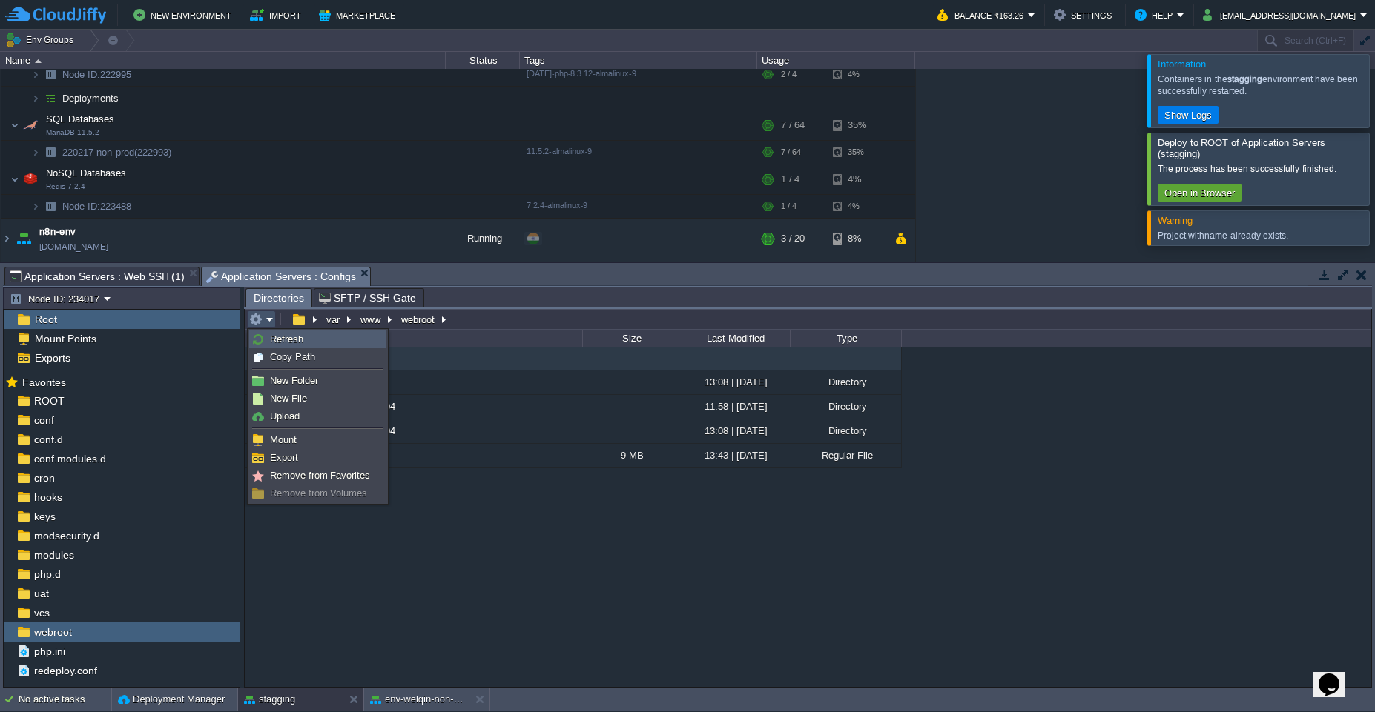
click at [289, 345] on link "Refresh" at bounding box center [318, 339] width 136 height 16
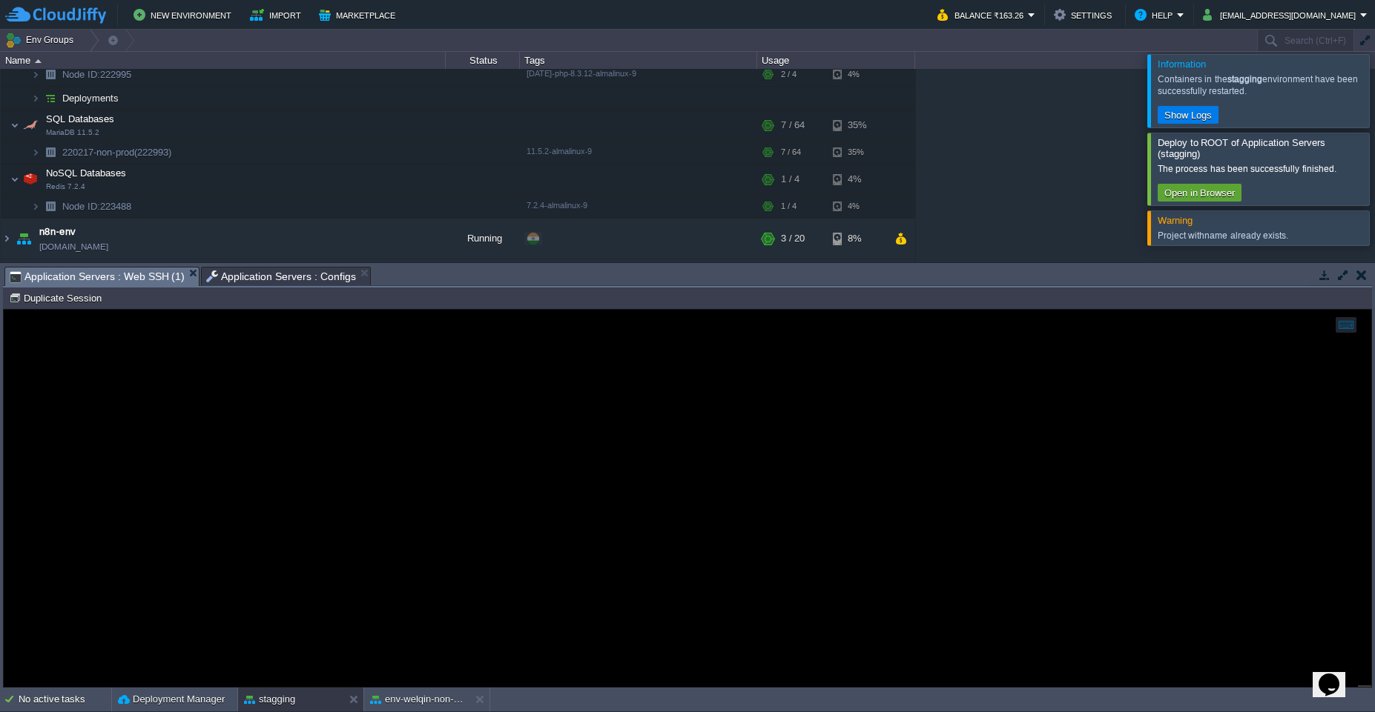
click at [135, 282] on span "Application Servers : Web SSH (1)" at bounding box center [97, 277] width 175 height 19
